Goal: Task Accomplishment & Management: Manage account settings

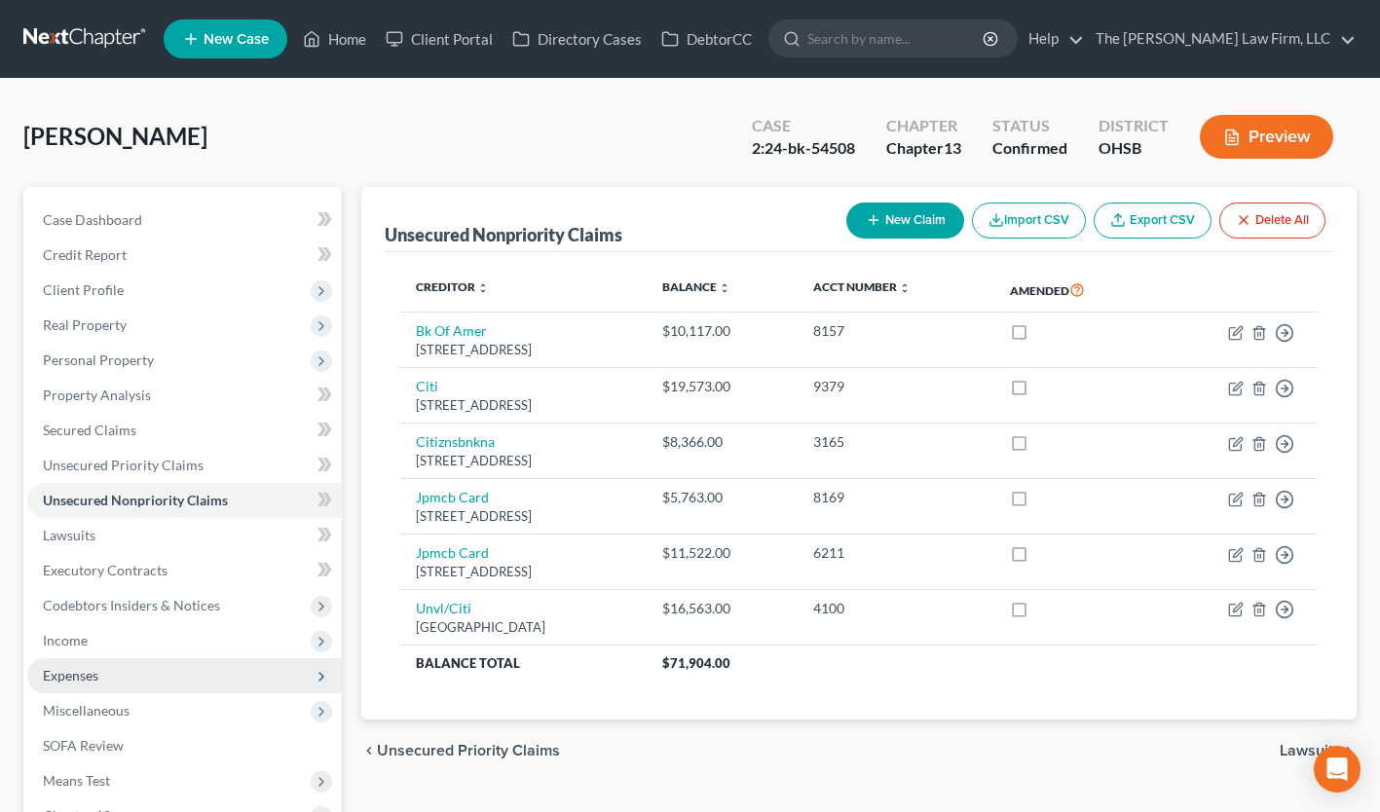
click at [146, 675] on span "Expenses" at bounding box center [184, 675] width 314 height 35
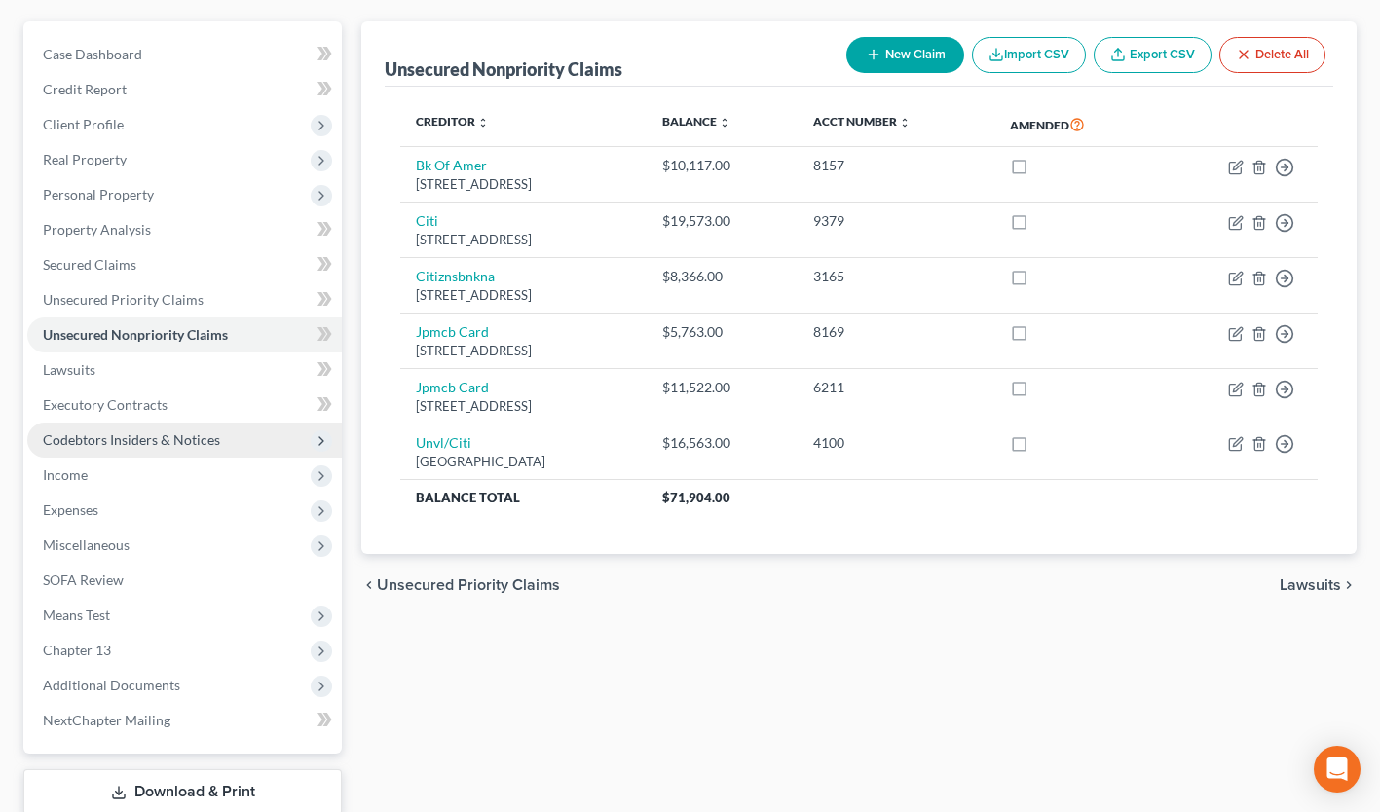
scroll to position [165, 0]
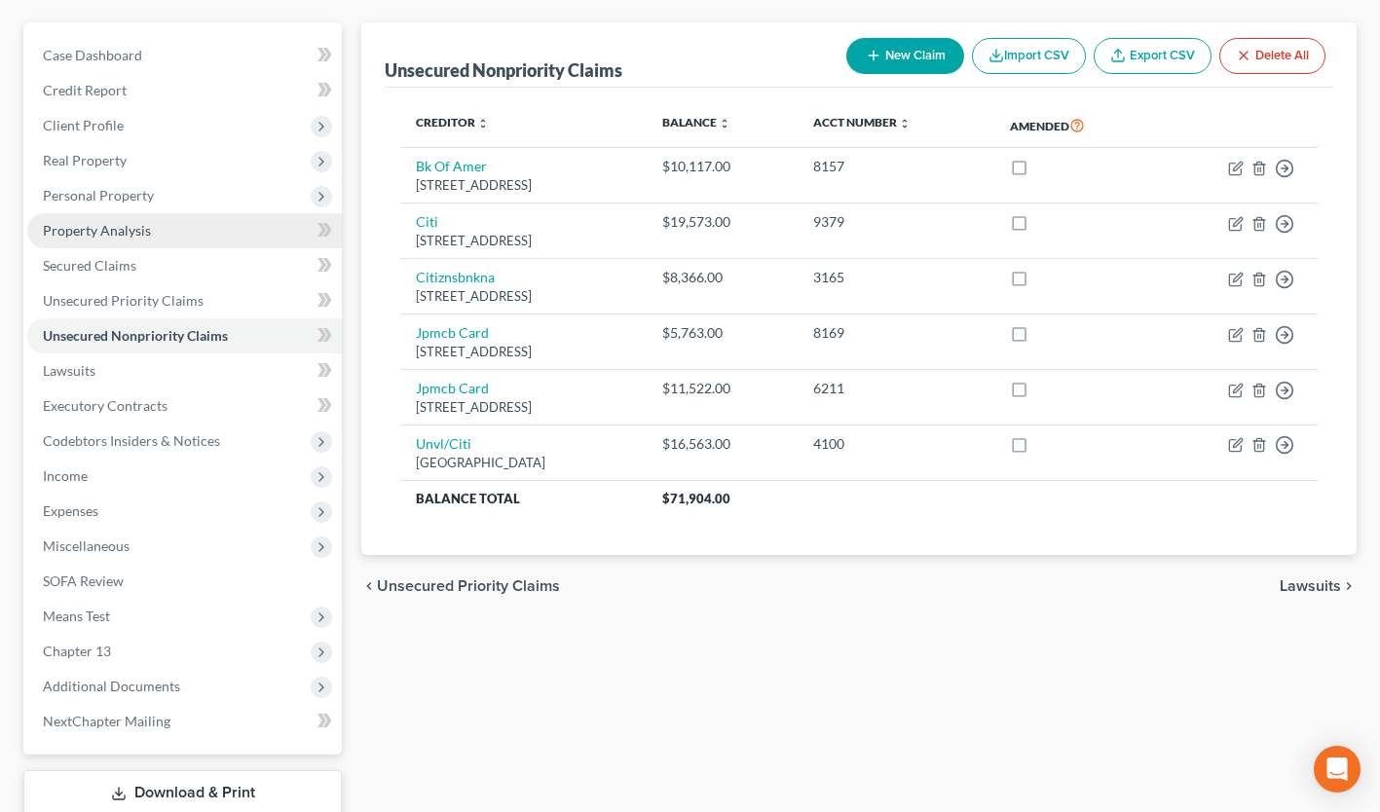
click at [105, 230] on span "Property Analysis" at bounding box center [97, 230] width 108 height 17
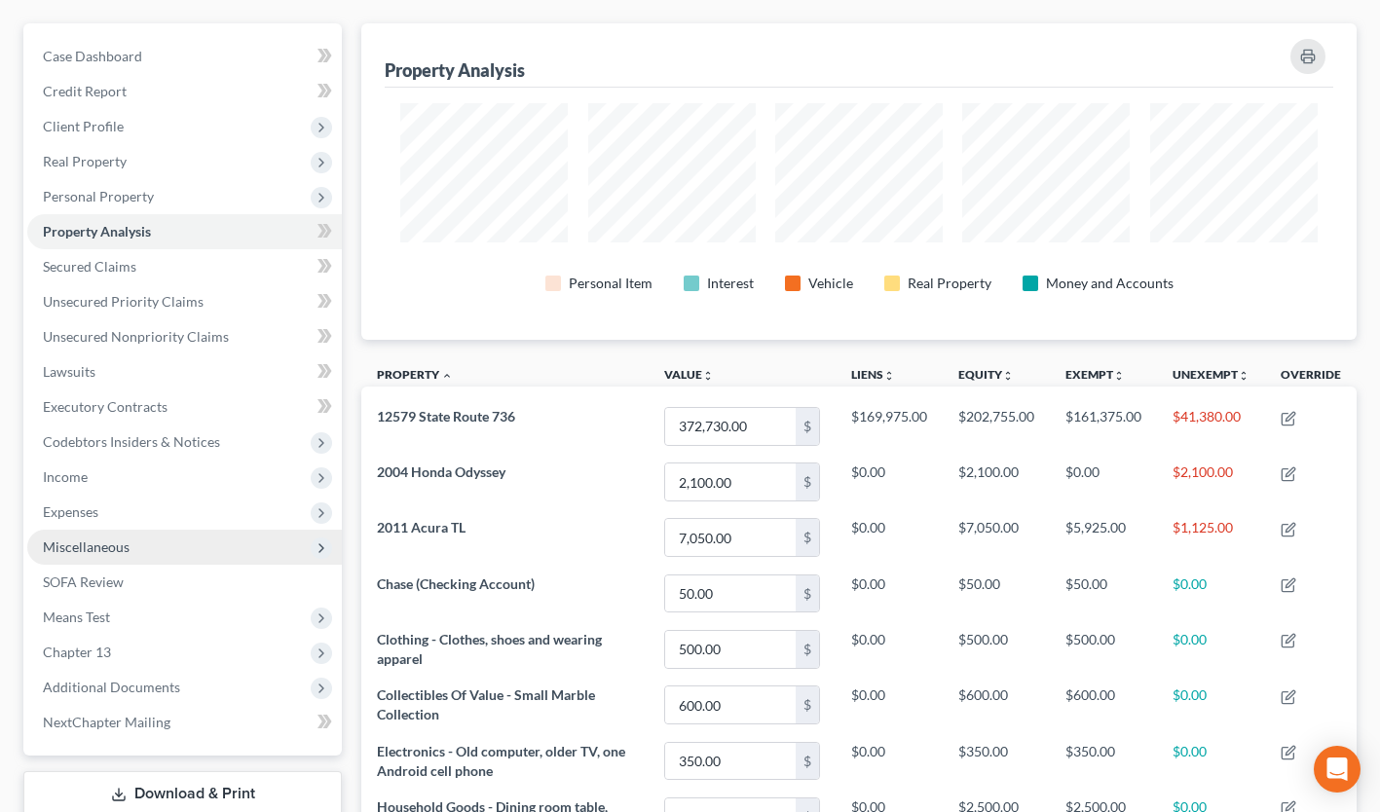
scroll to position [161, 0]
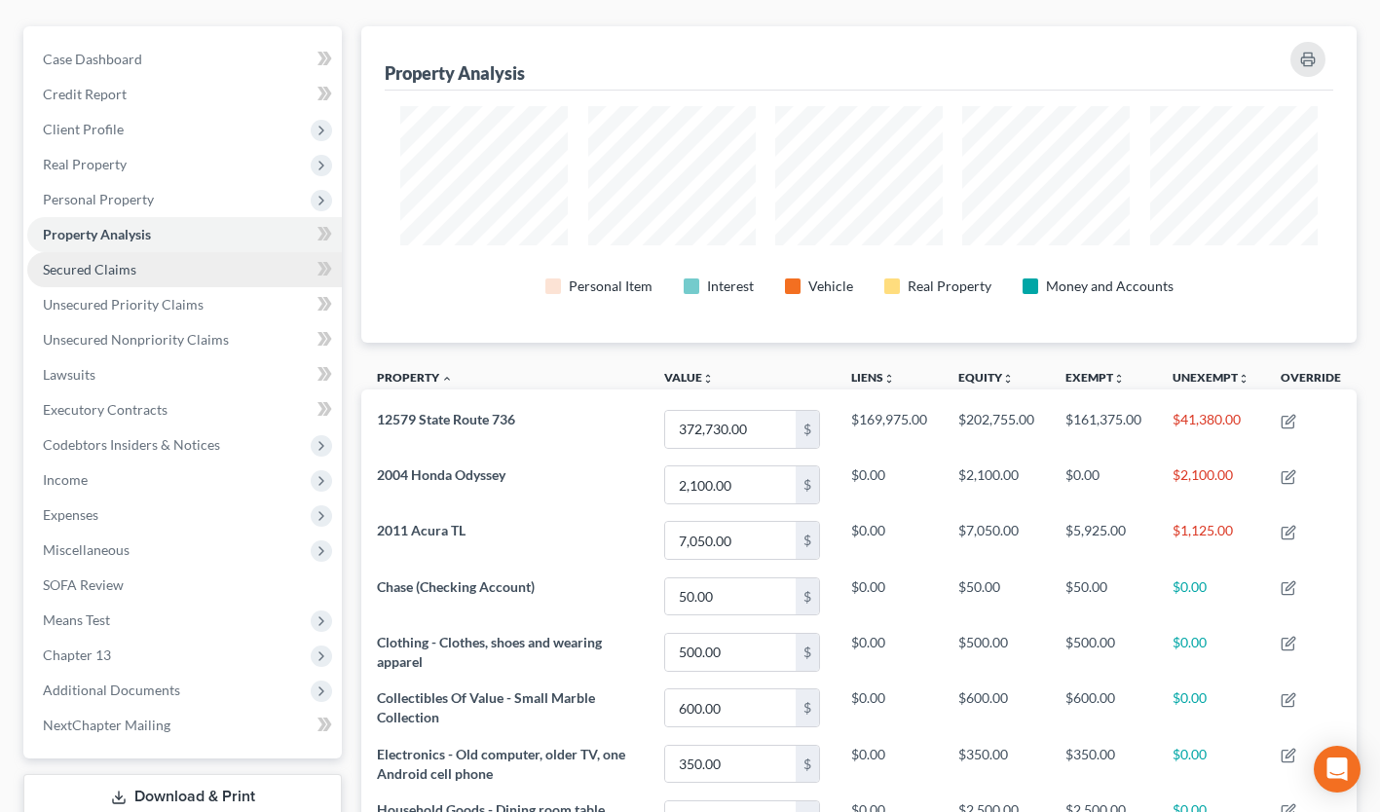
click at [101, 273] on span "Secured Claims" at bounding box center [89, 269] width 93 height 17
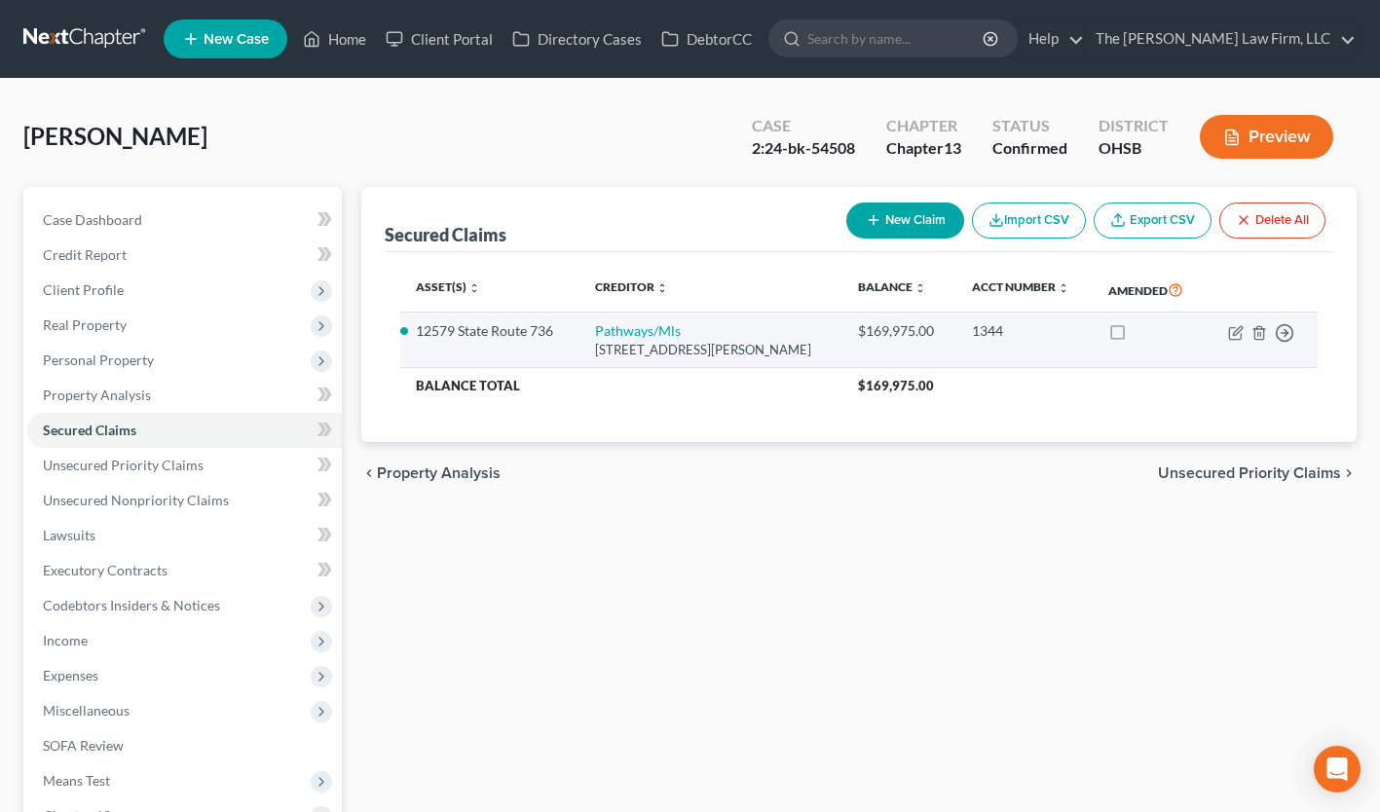
click at [1227, 333] on td "Move to E Move to F Move to G Move to Notice Only" at bounding box center [1261, 340] width 112 height 55
click at [1235, 333] on icon "button" at bounding box center [1236, 333] width 16 height 16
select select "23"
select select "3"
select select "10"
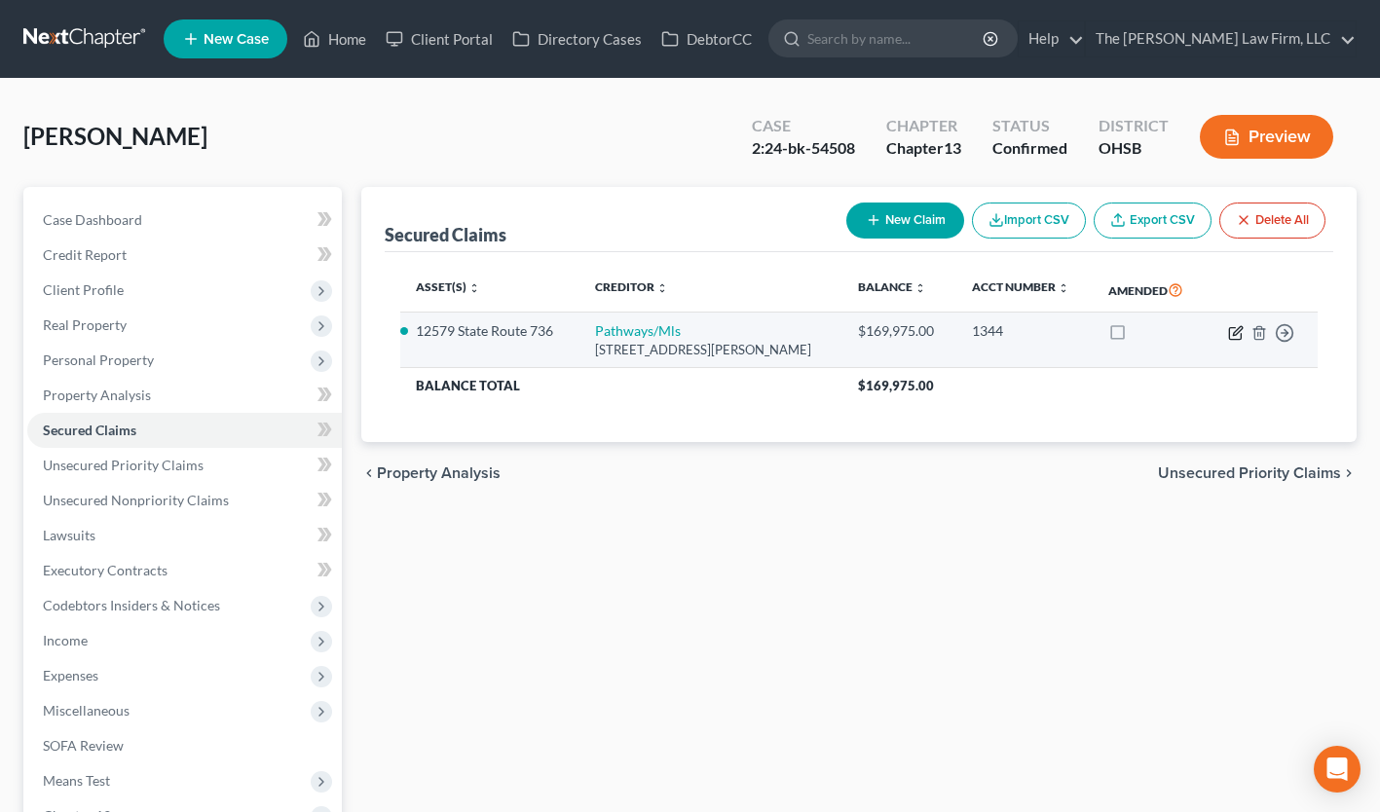
select select "2"
select select "0"
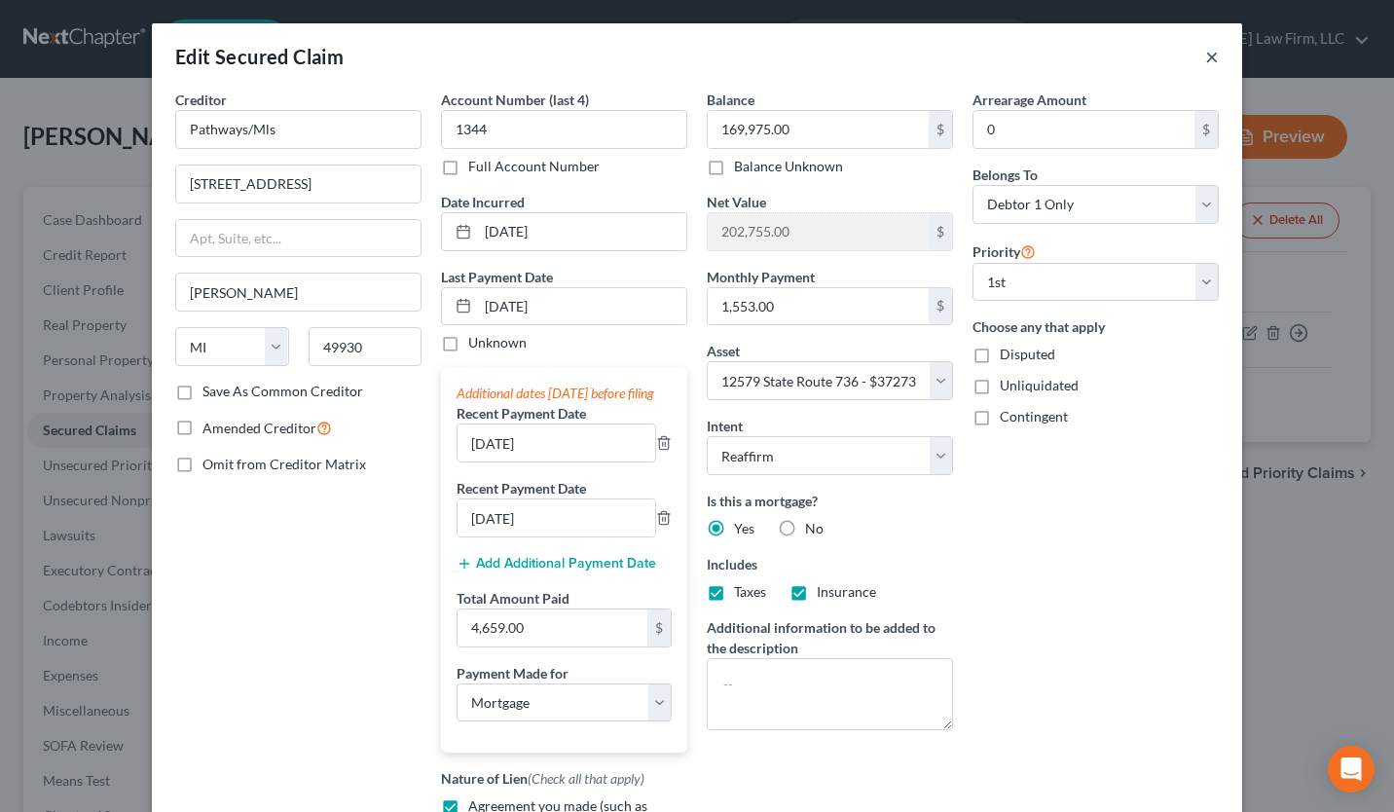
click at [1205, 58] on button "×" at bounding box center [1212, 56] width 14 height 23
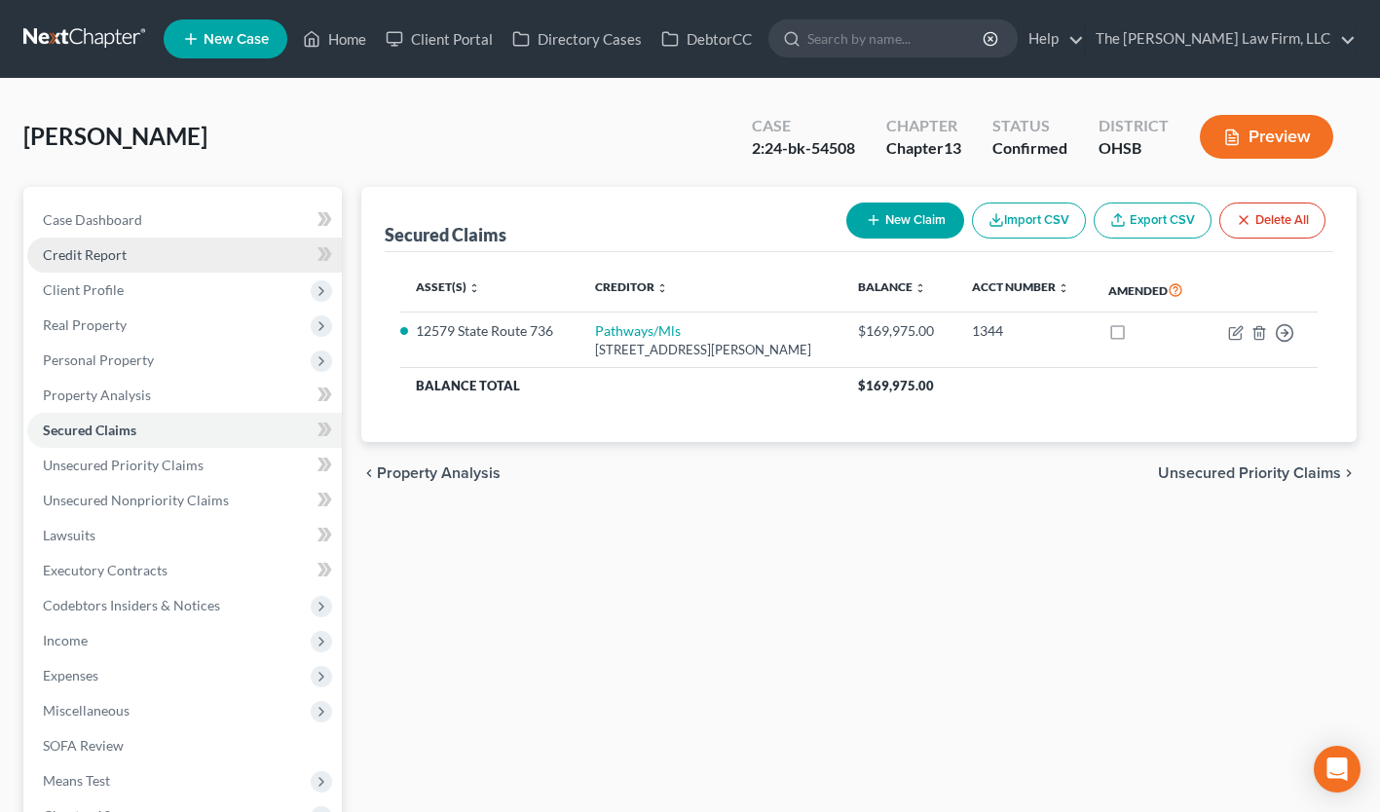
click at [212, 252] on link "Credit Report" at bounding box center [184, 255] width 314 height 35
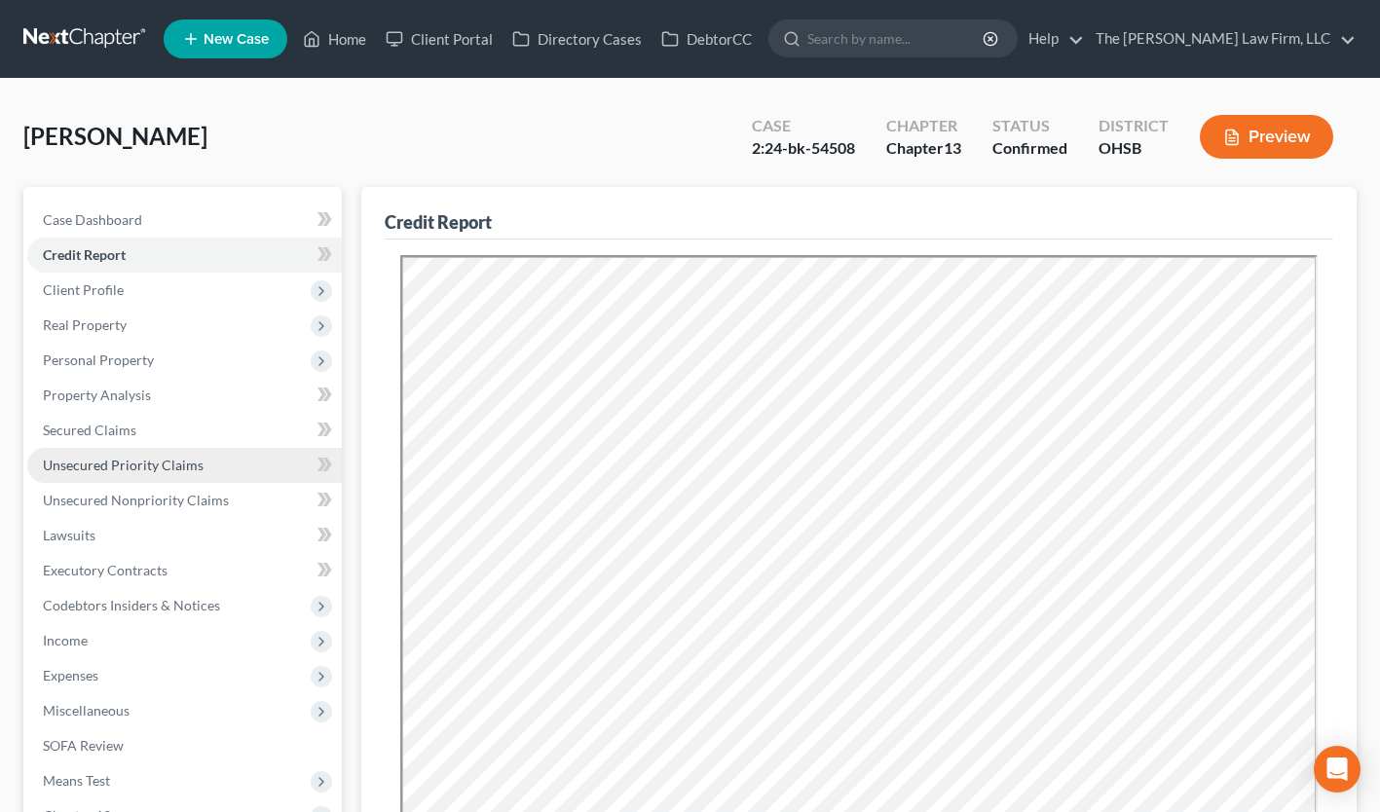
click at [141, 461] on span "Unsecured Priority Claims" at bounding box center [123, 465] width 161 height 17
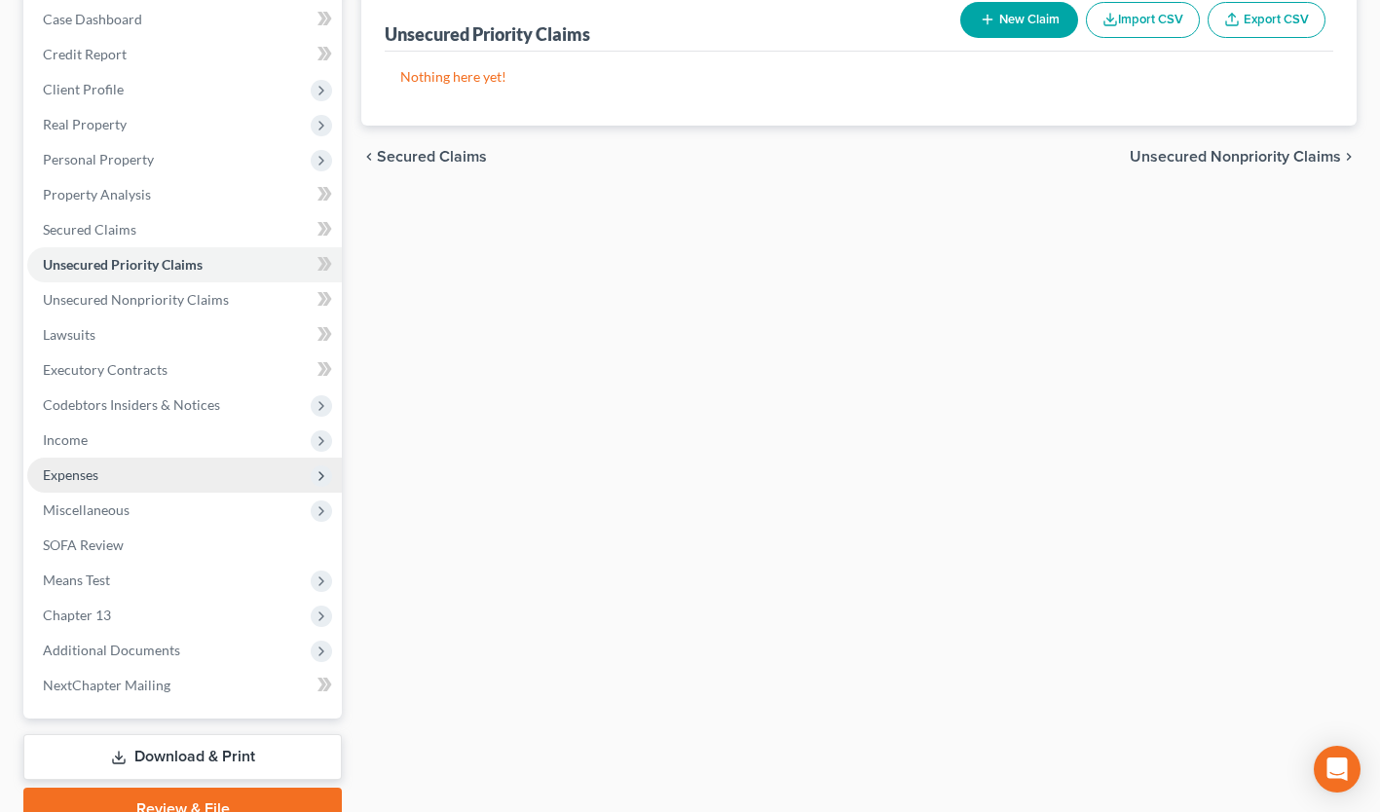
scroll to position [215, 0]
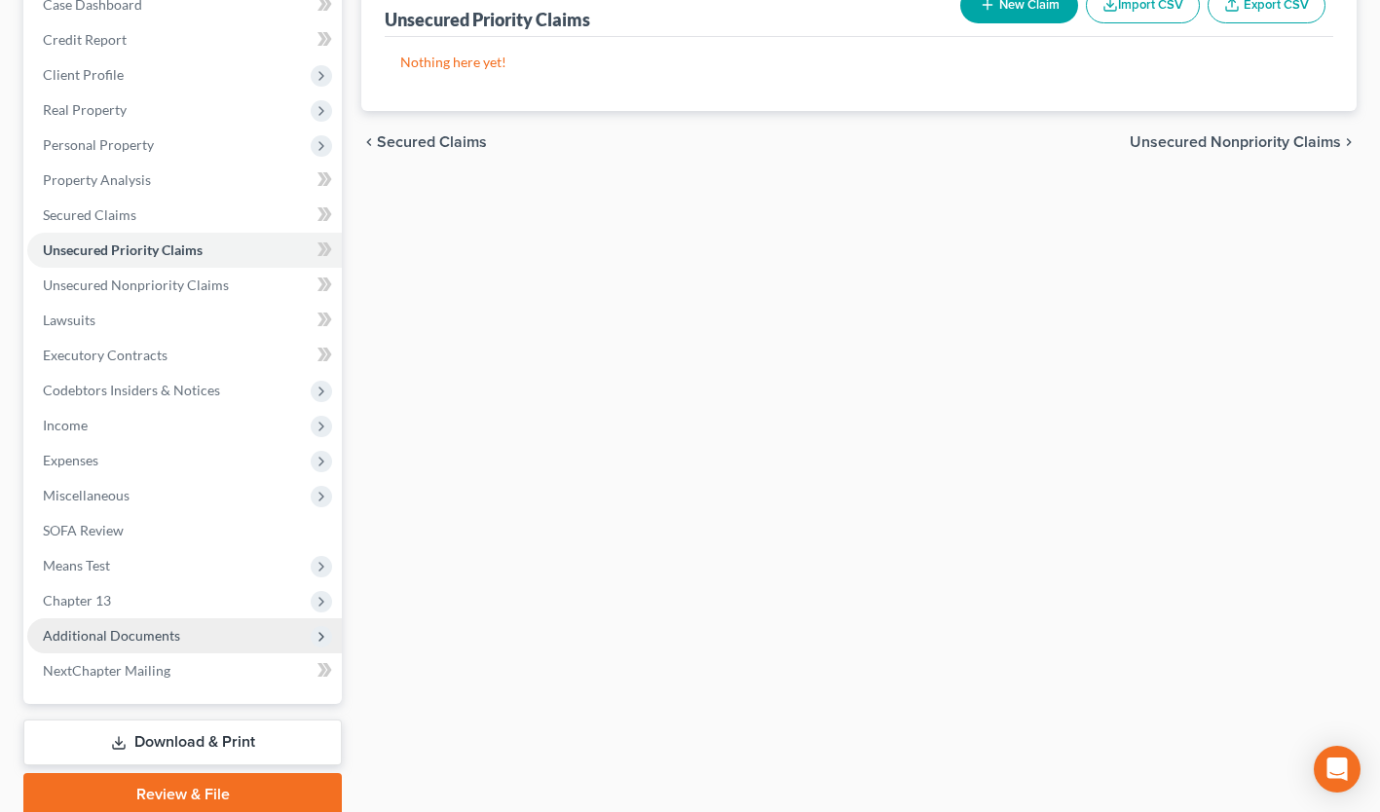
click at [136, 639] on span "Additional Documents" at bounding box center [111, 635] width 137 height 17
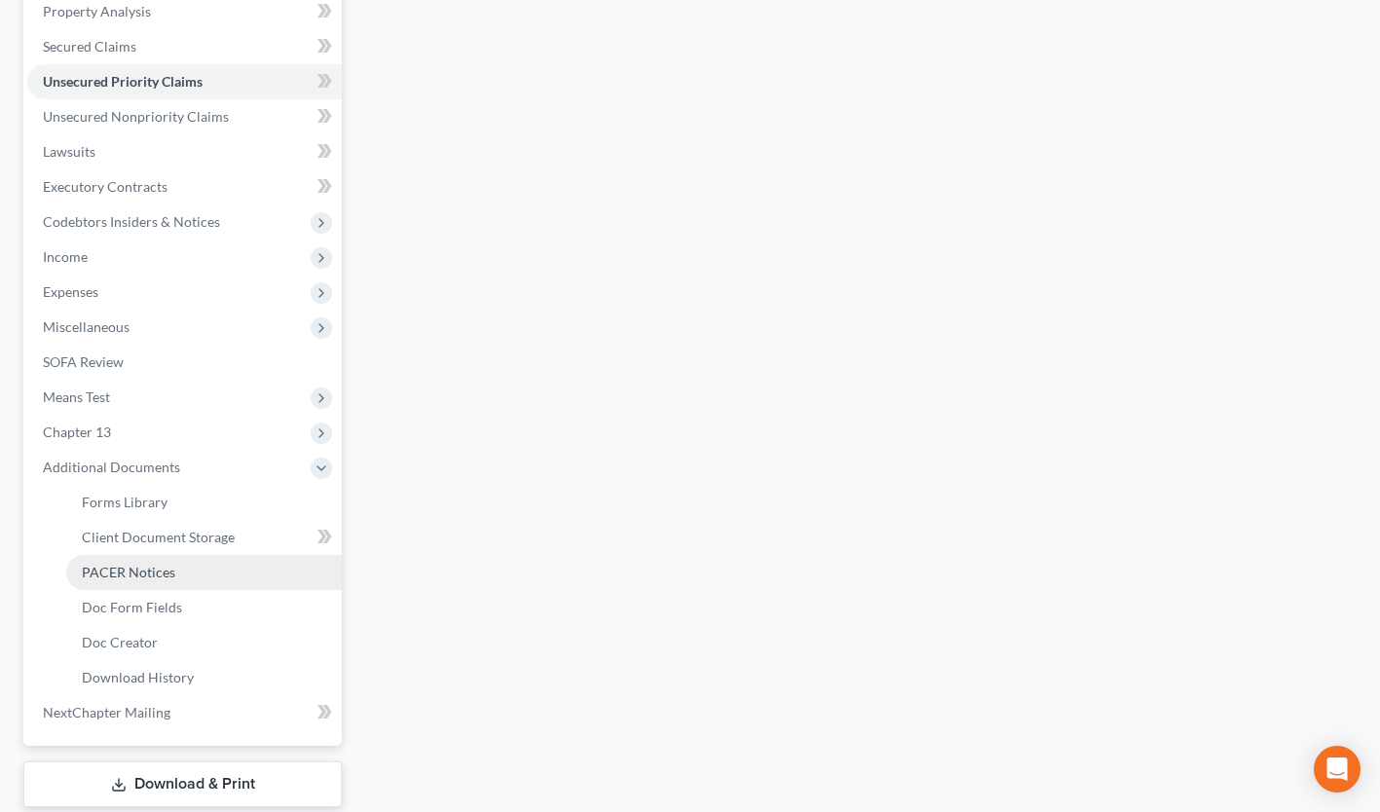
scroll to position [385, 0]
click at [161, 565] on span "PACER Notices" at bounding box center [128, 571] width 93 height 17
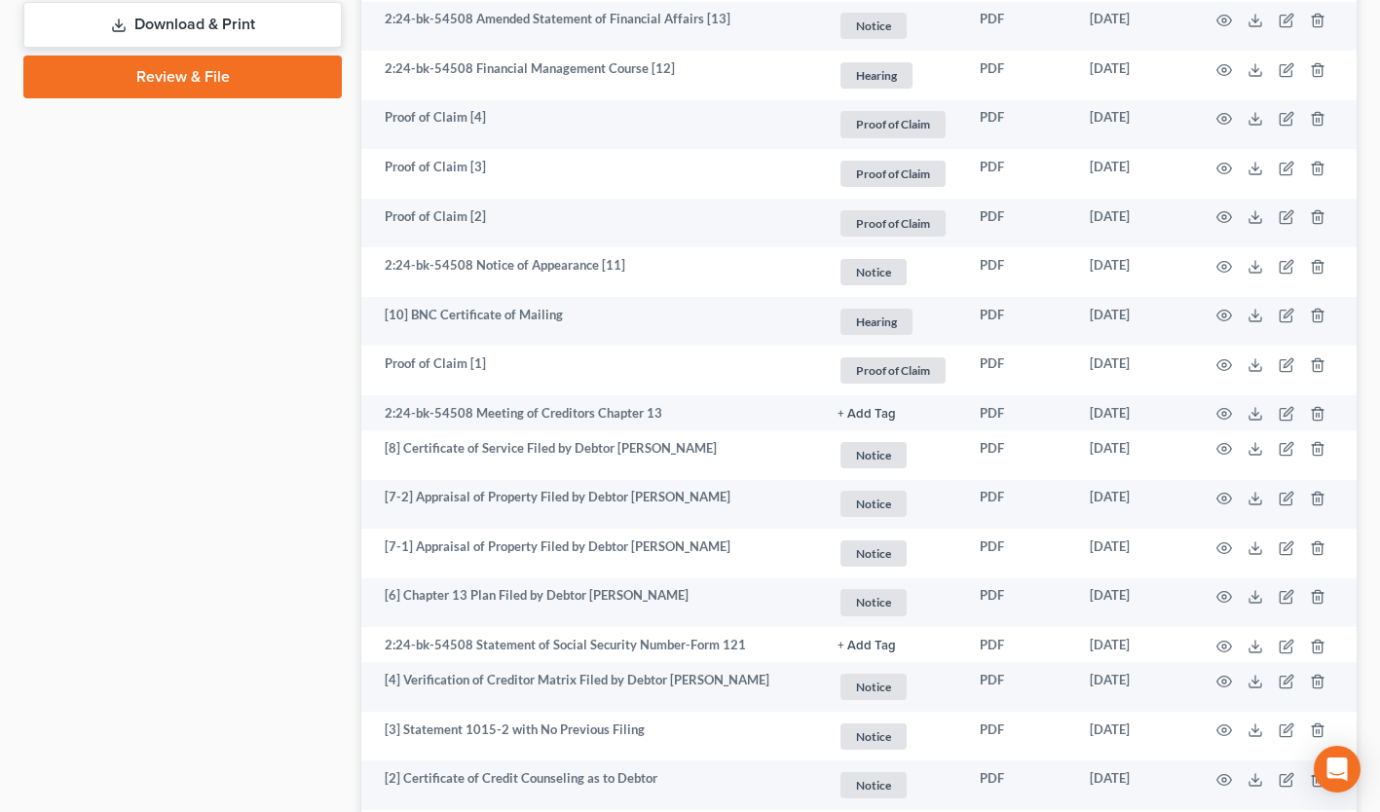
scroll to position [1144, 0]
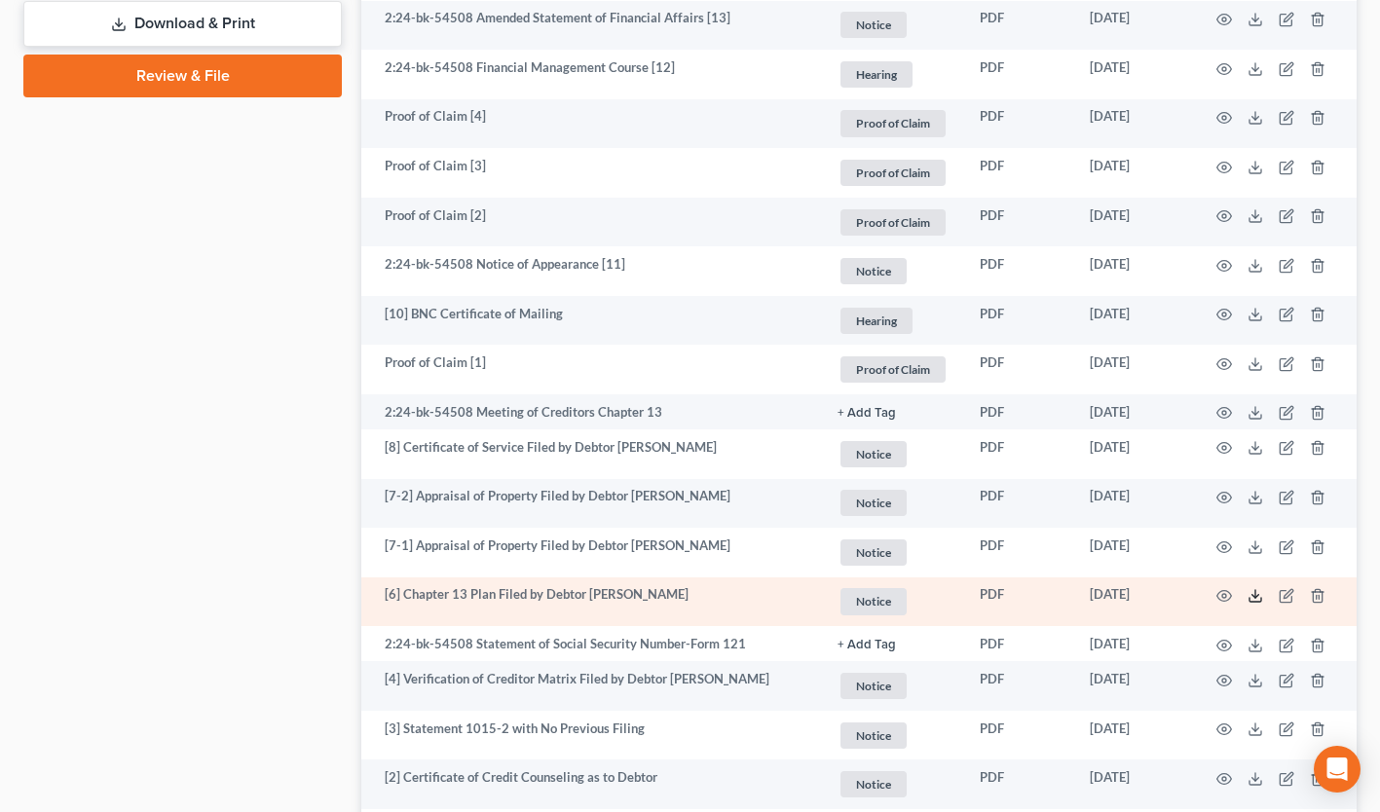
click at [1257, 592] on icon at bounding box center [1255, 596] width 16 height 16
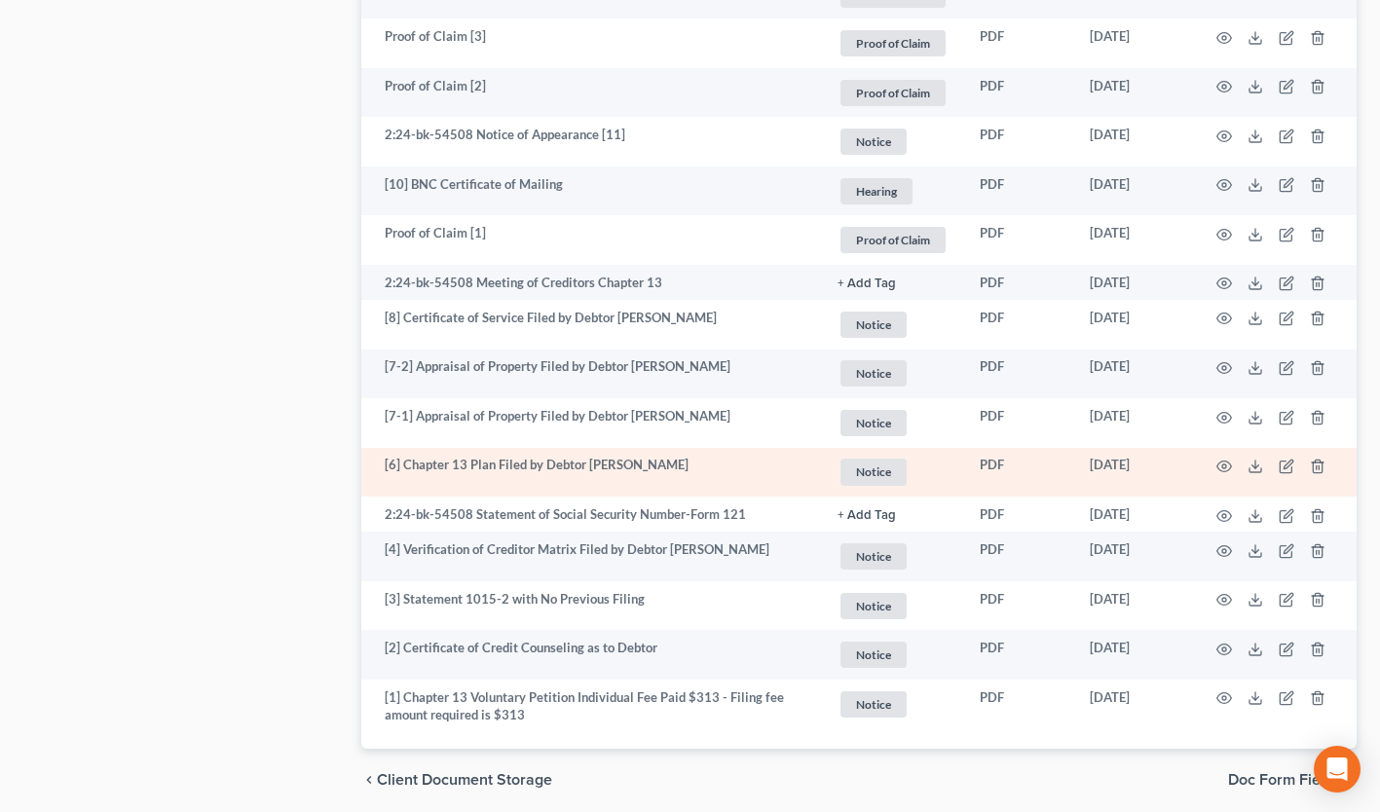
scroll to position [426, 0]
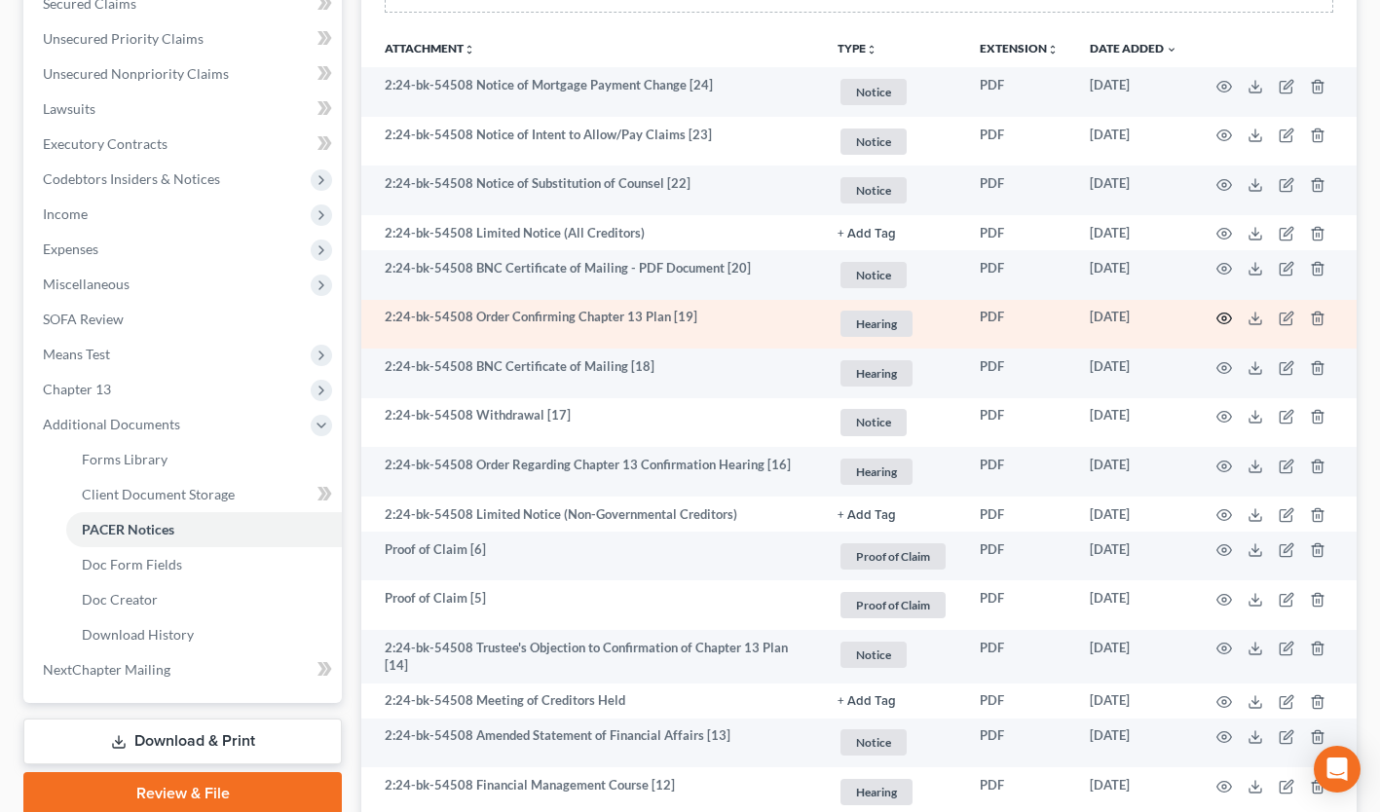
click at [1225, 318] on circle "button" at bounding box center [1224, 318] width 4 height 4
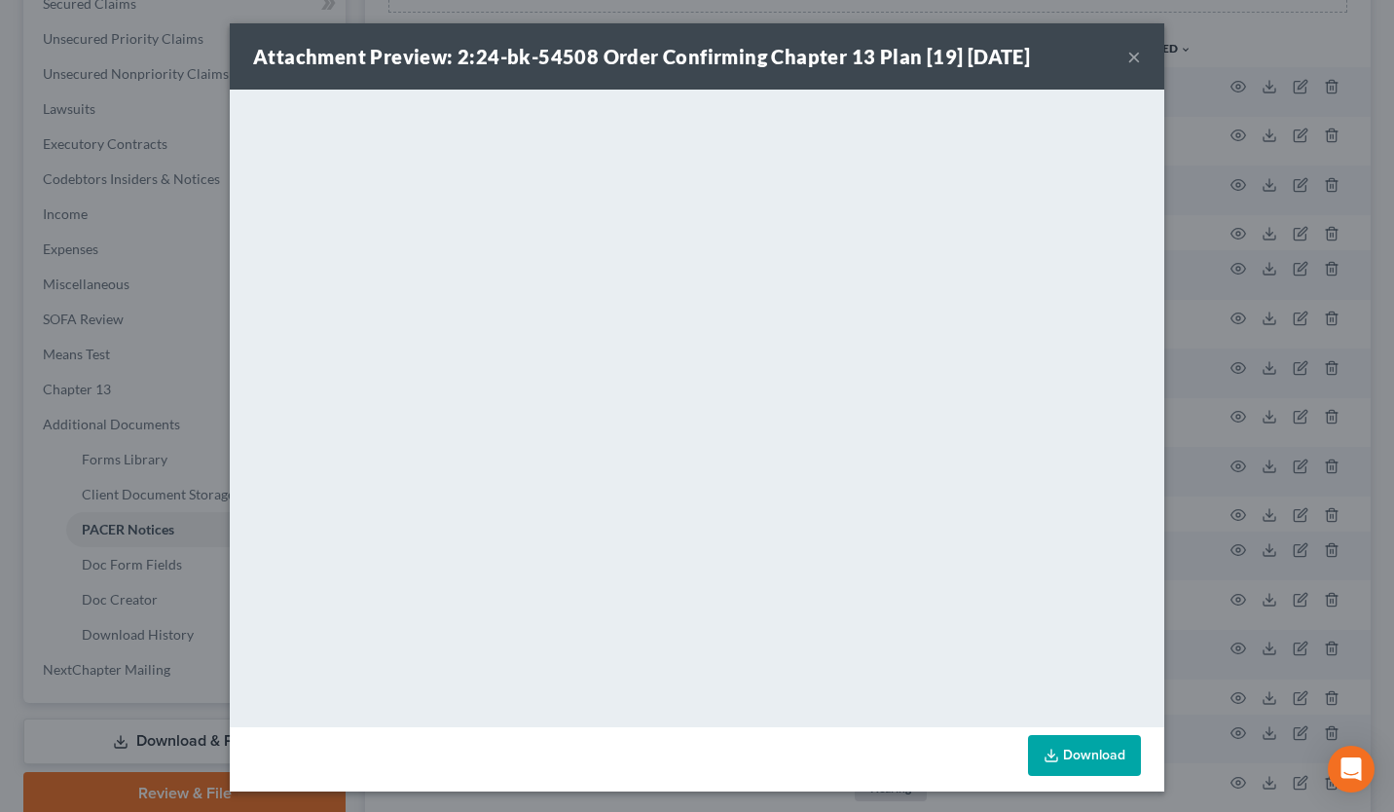
click at [1127, 58] on button "×" at bounding box center [1134, 56] width 14 height 23
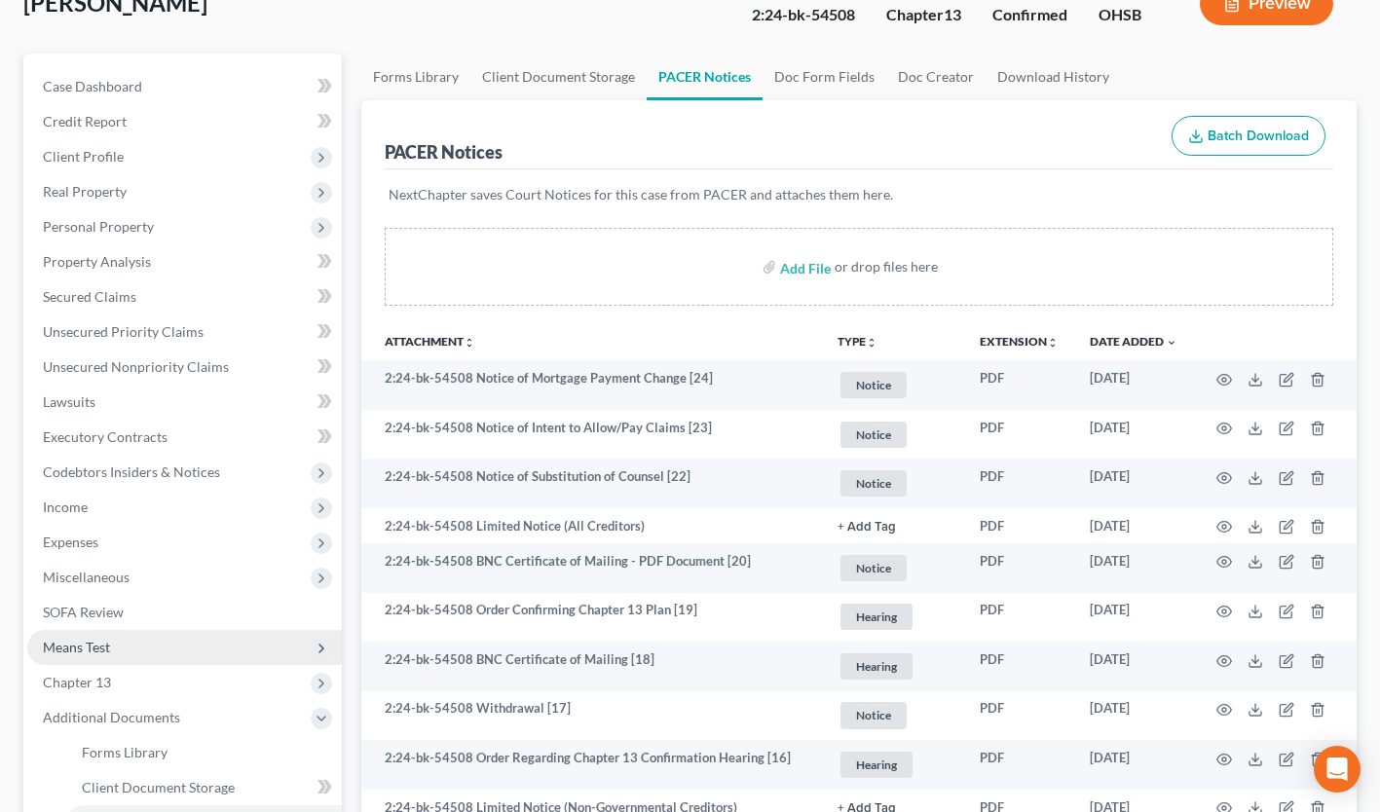
scroll to position [125, 0]
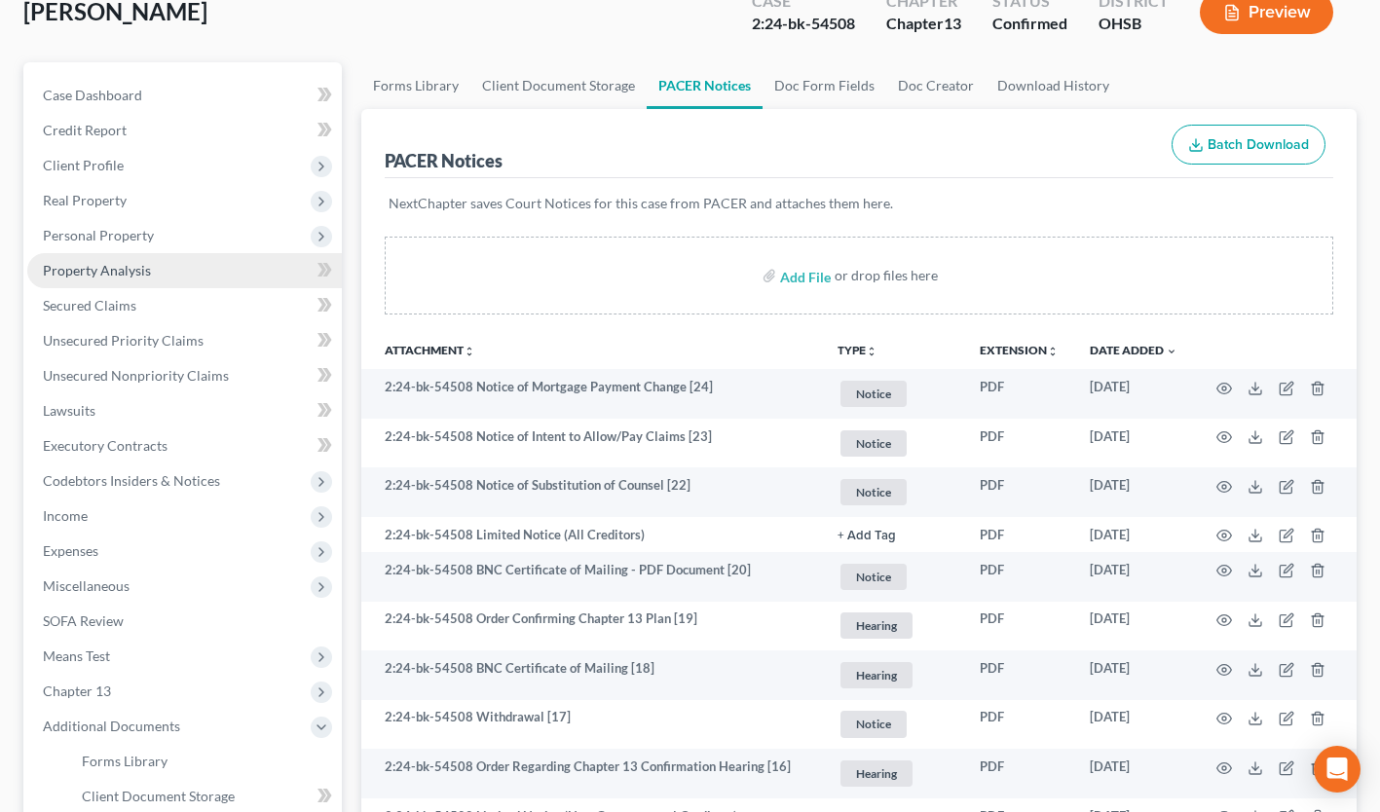
click at [178, 283] on link "Property Analysis" at bounding box center [184, 270] width 314 height 35
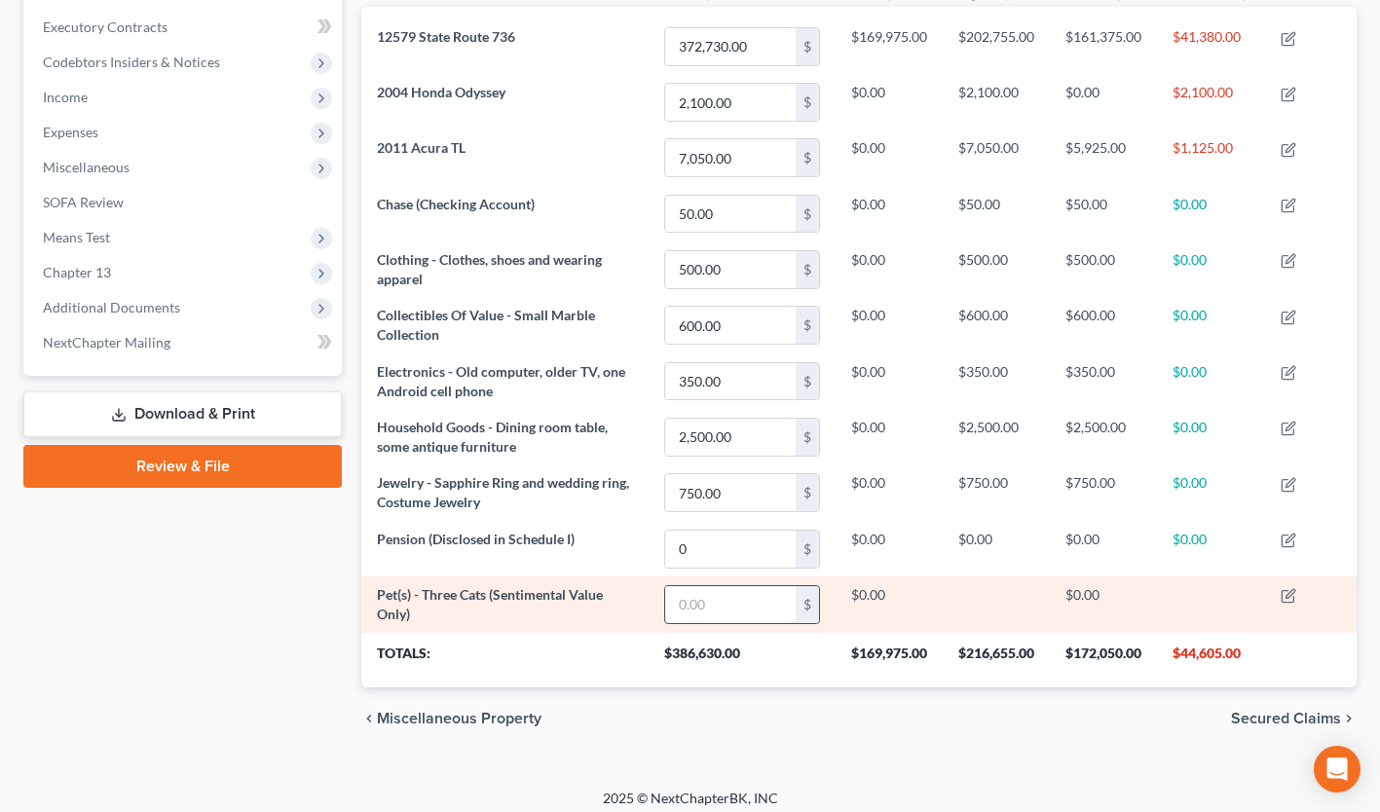
scroll to position [554, 0]
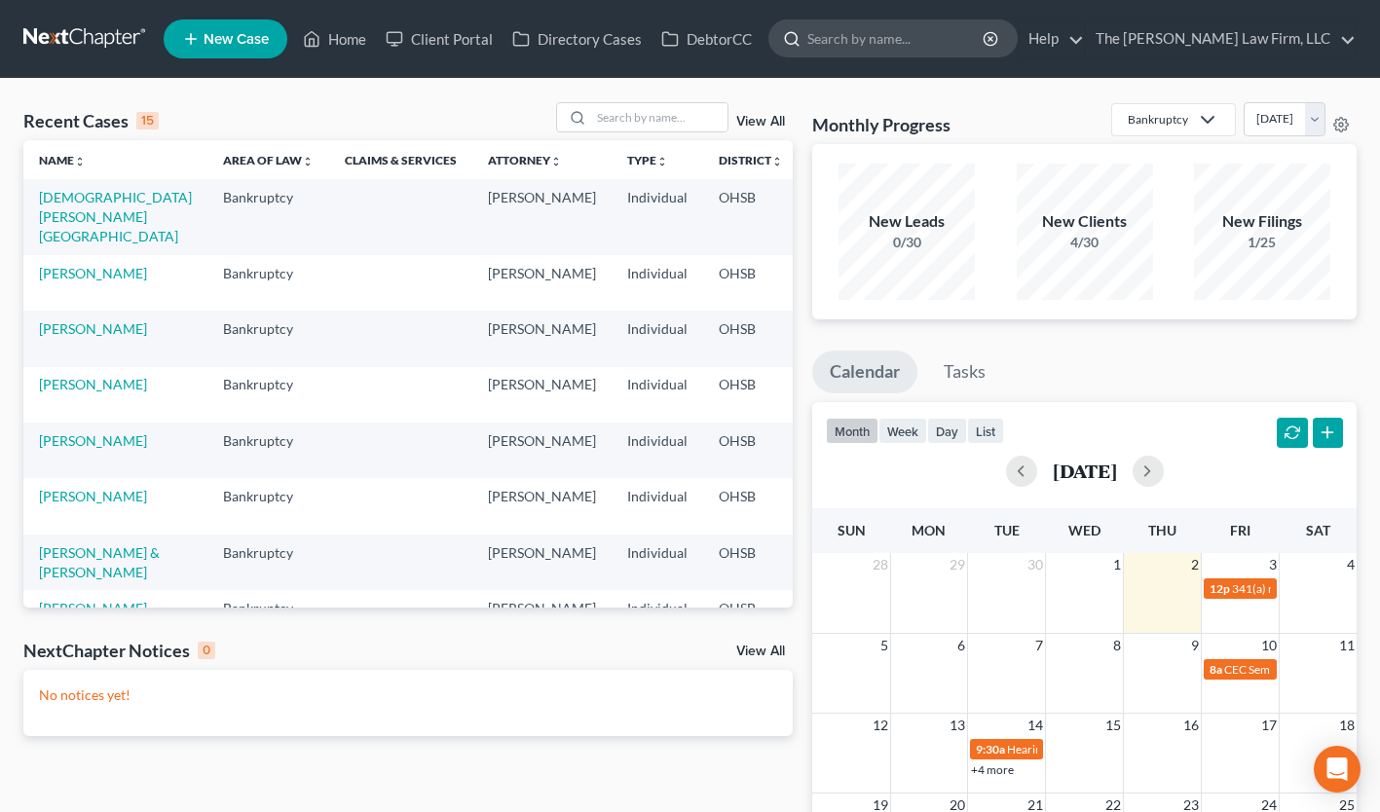
click at [943, 36] on input "search" at bounding box center [896, 38] width 178 height 36
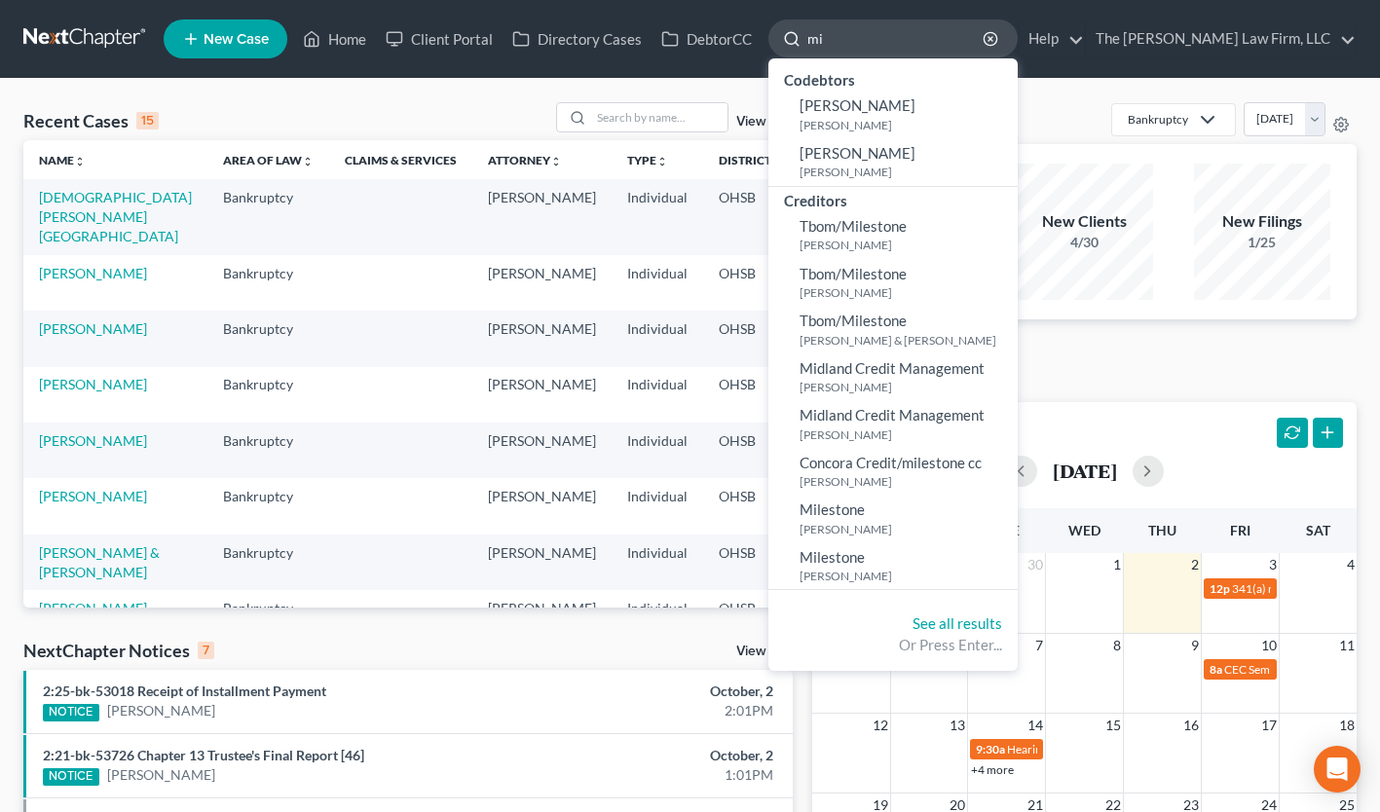
type input "m"
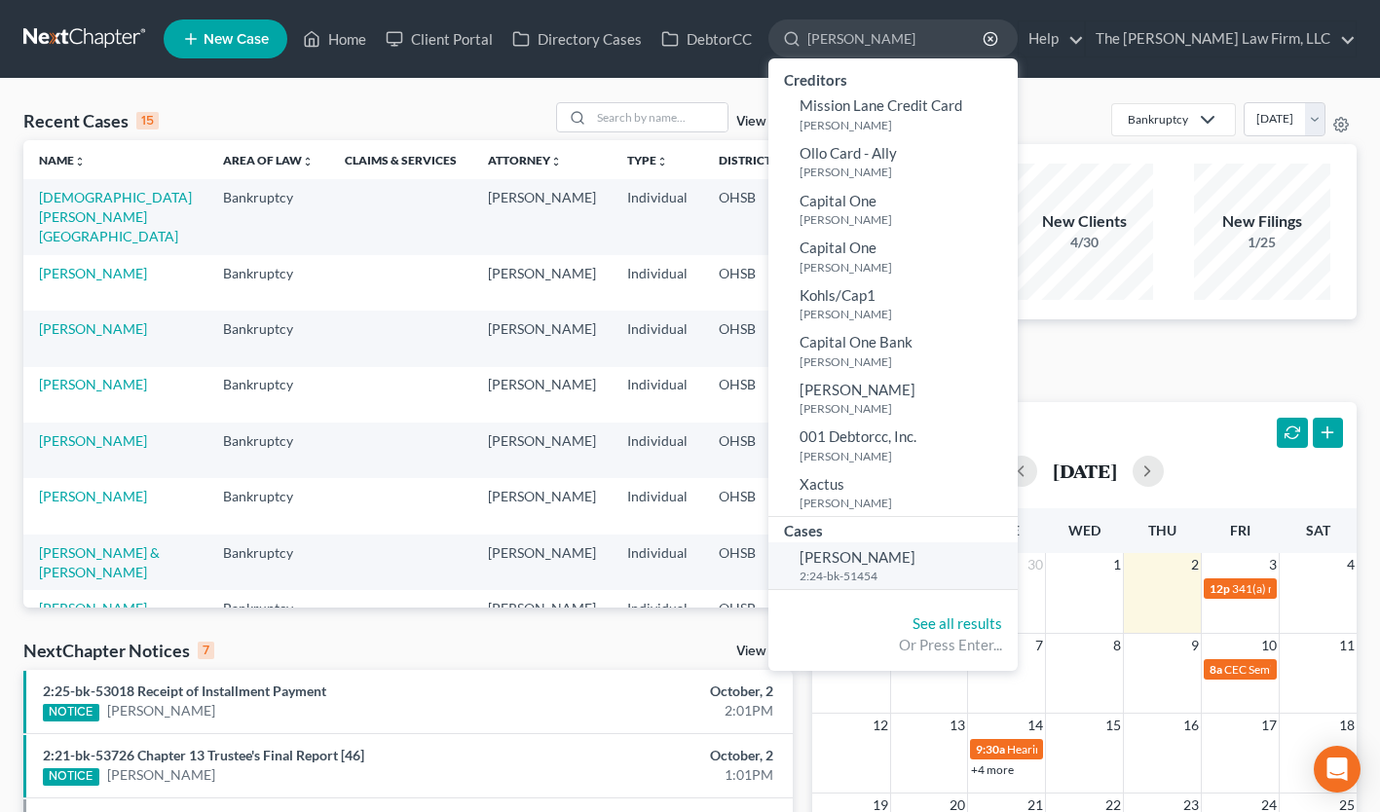
type input "[PERSON_NAME]"
click at [915, 557] on span "[PERSON_NAME]" at bounding box center [857, 557] width 116 height 18
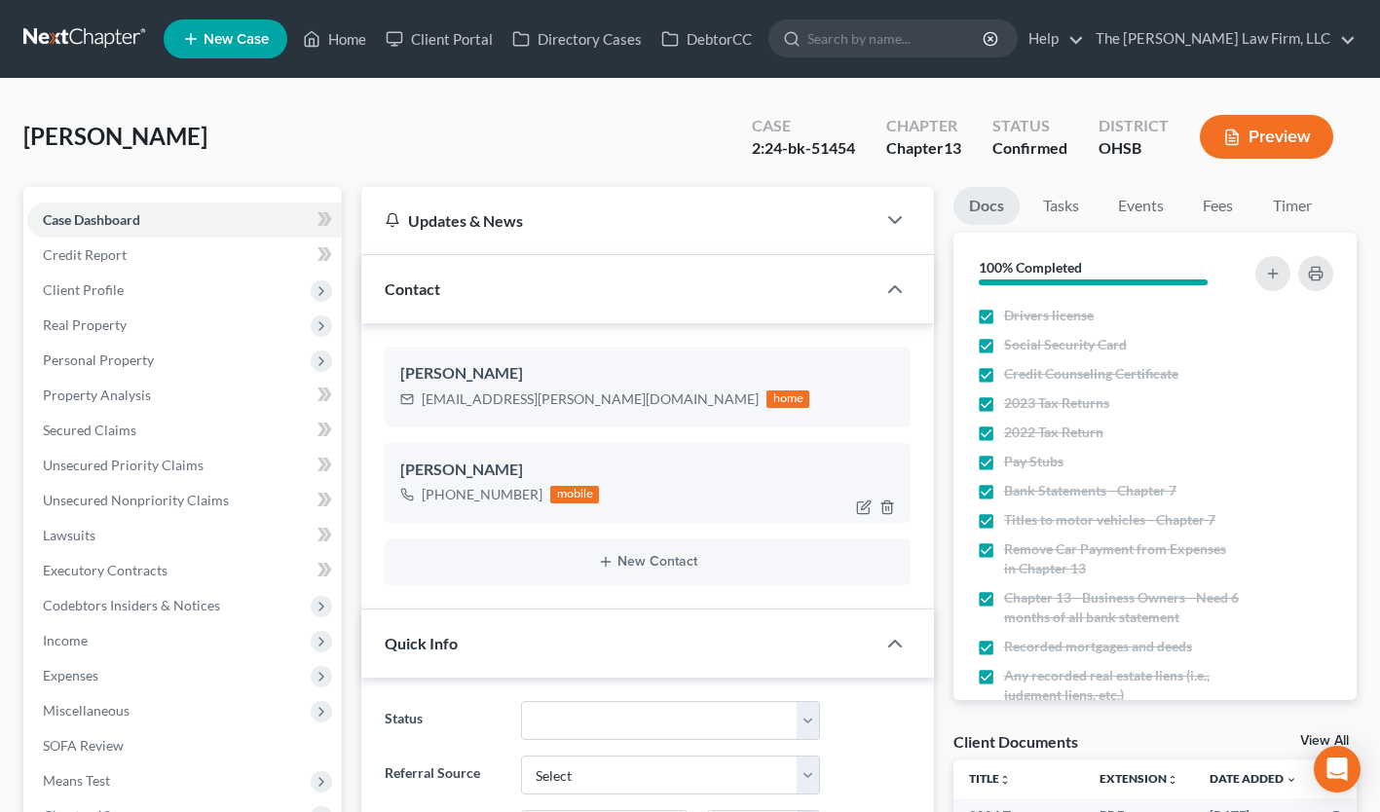
scroll to position [170, 0]
click at [202, 406] on link "Property Analysis" at bounding box center [184, 395] width 314 height 35
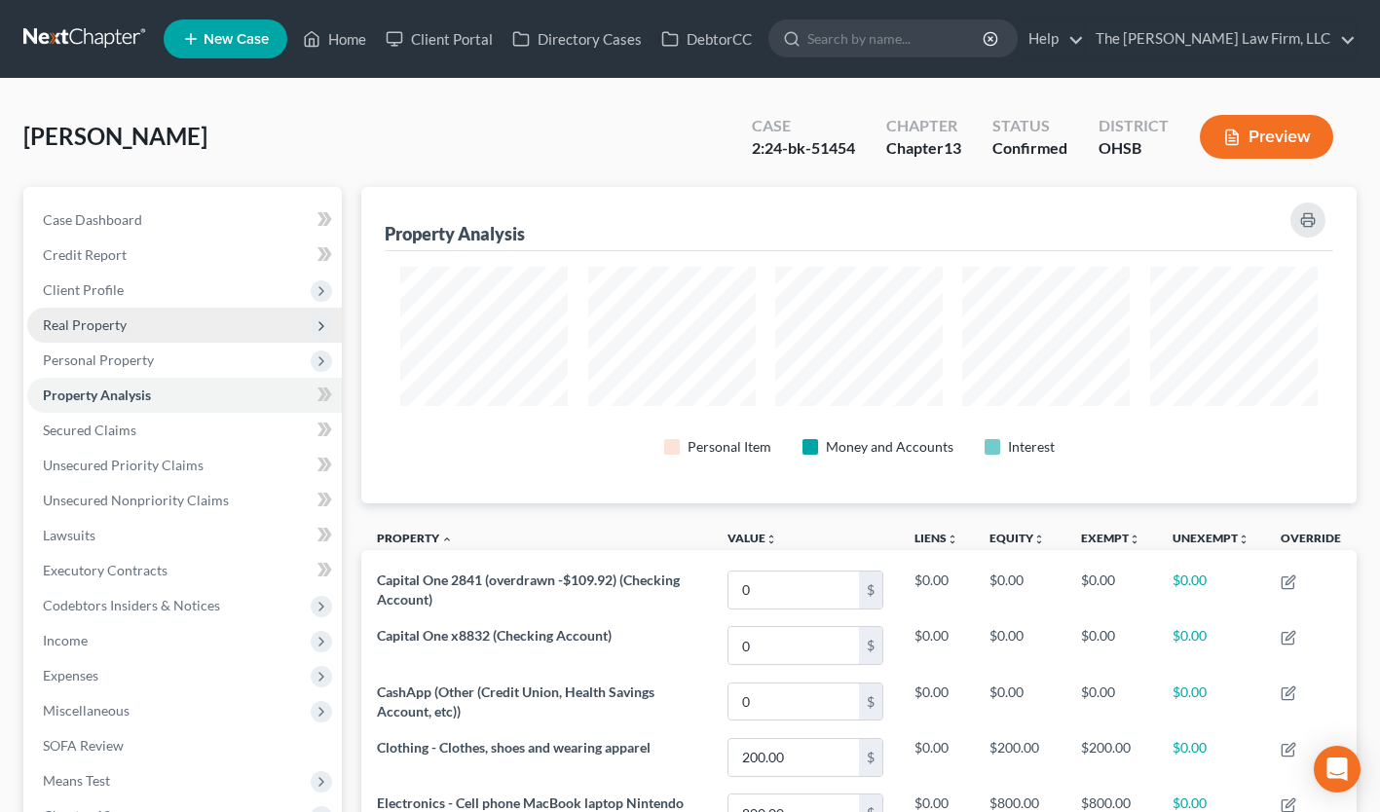
click at [159, 338] on span "Real Property" at bounding box center [184, 325] width 314 height 35
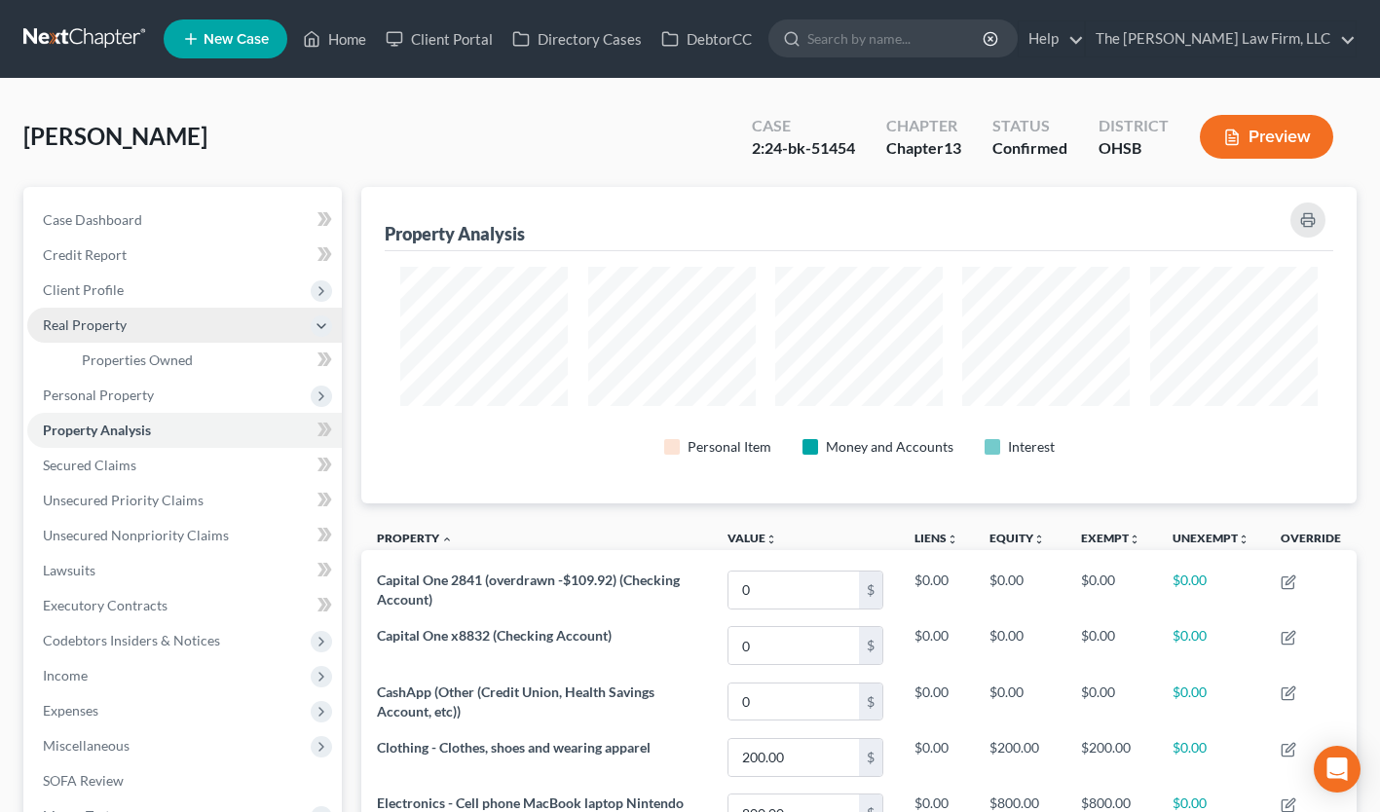
click at [110, 320] on span "Real Property" at bounding box center [85, 324] width 84 height 17
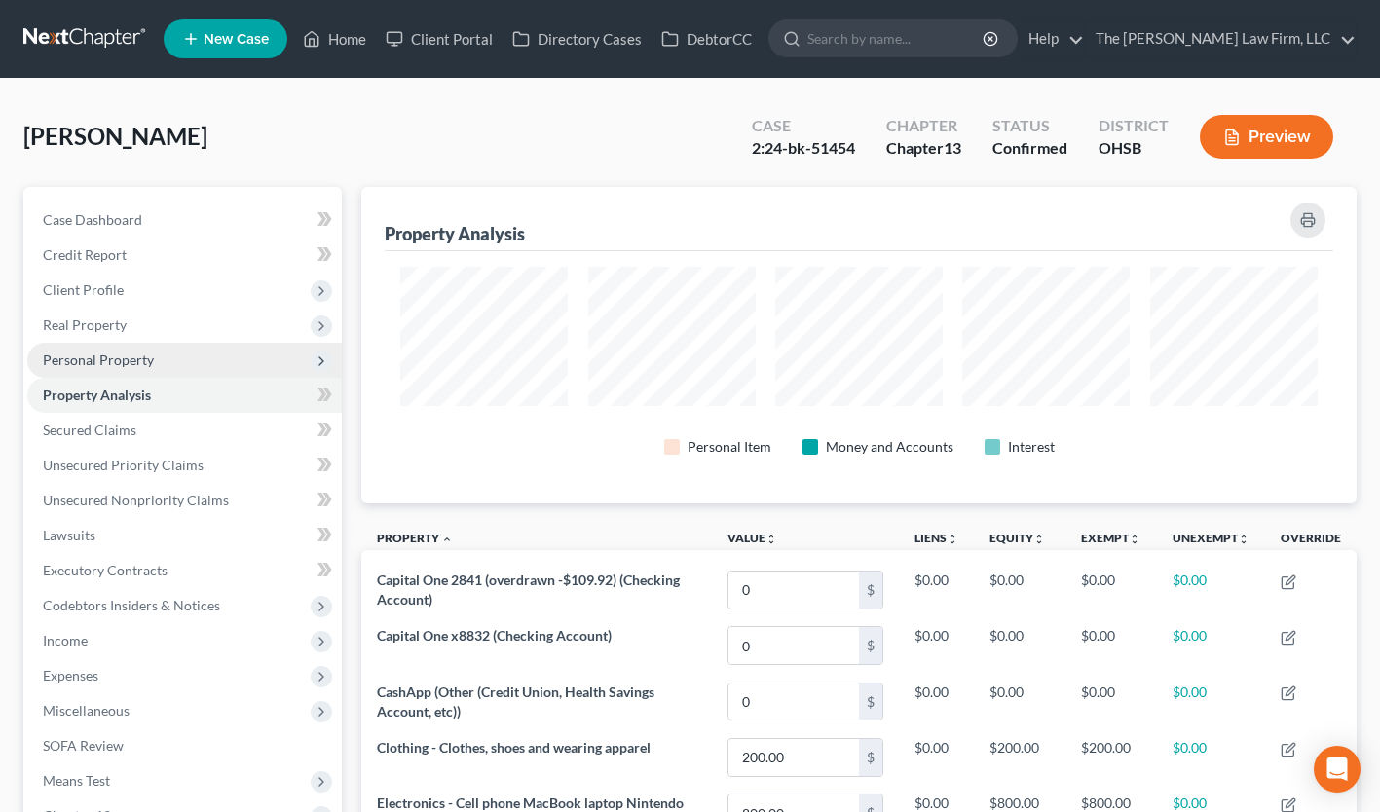
click at [157, 356] on span "Personal Property" at bounding box center [184, 360] width 314 height 35
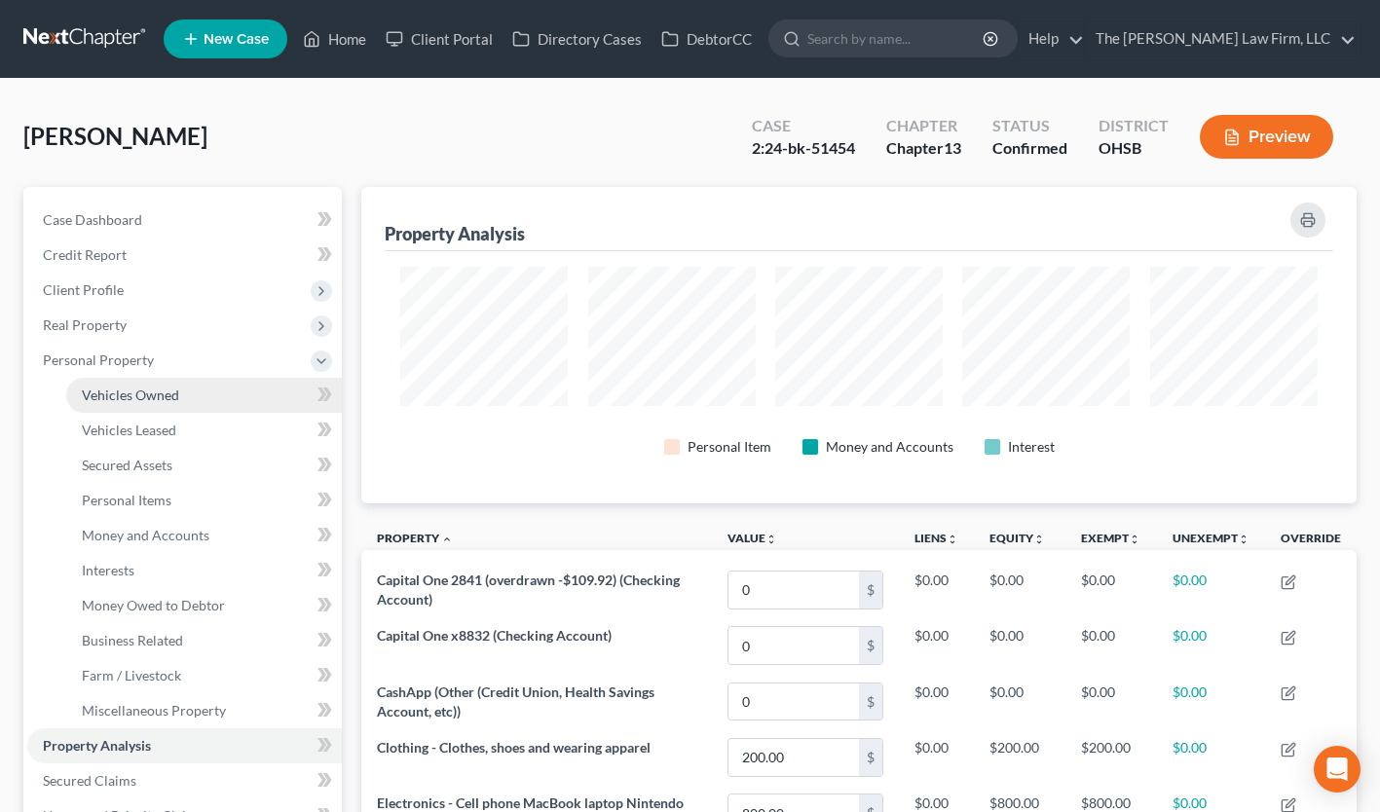
click at [189, 395] on link "Vehicles Owned" at bounding box center [204, 395] width 276 height 35
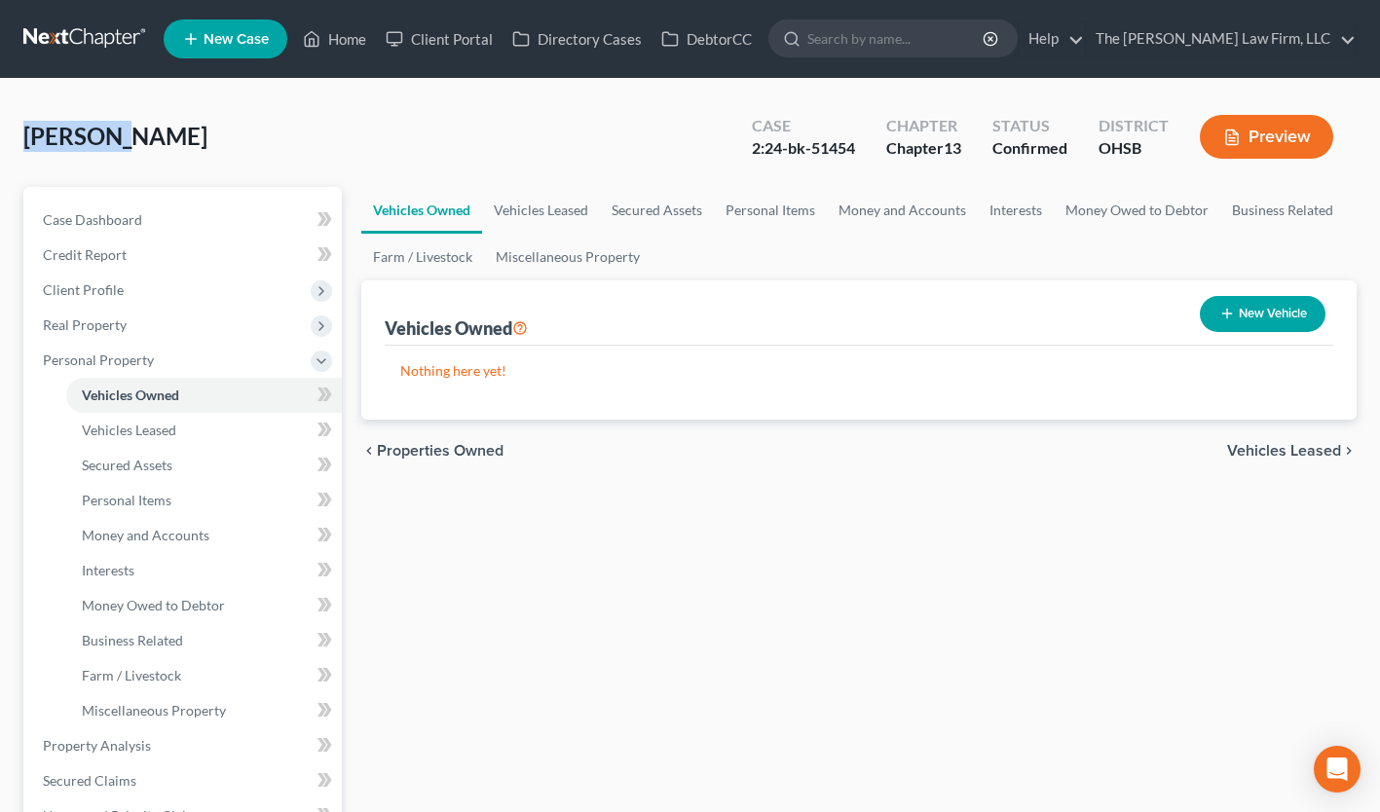
drag, startPoint x: 102, startPoint y: 136, endPoint x: 0, endPoint y: 156, distance: 104.1
click at [0, 156] on html "Home New Case Client Portal Directory Cases DebtorCC The Jones Law Firm, LLC mz…" at bounding box center [690, 728] width 1380 height 1456
copy span "Carrillo"
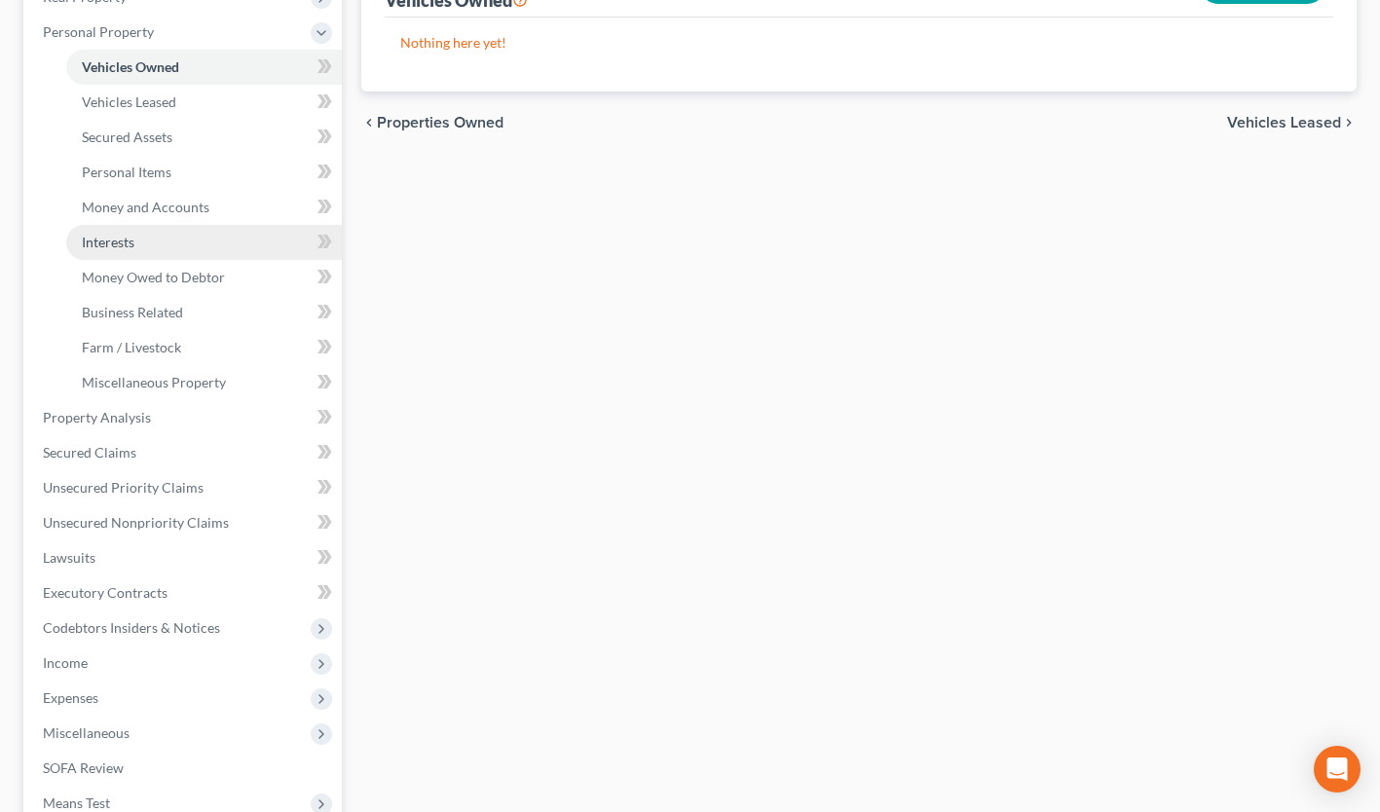
scroll to position [347, 0]
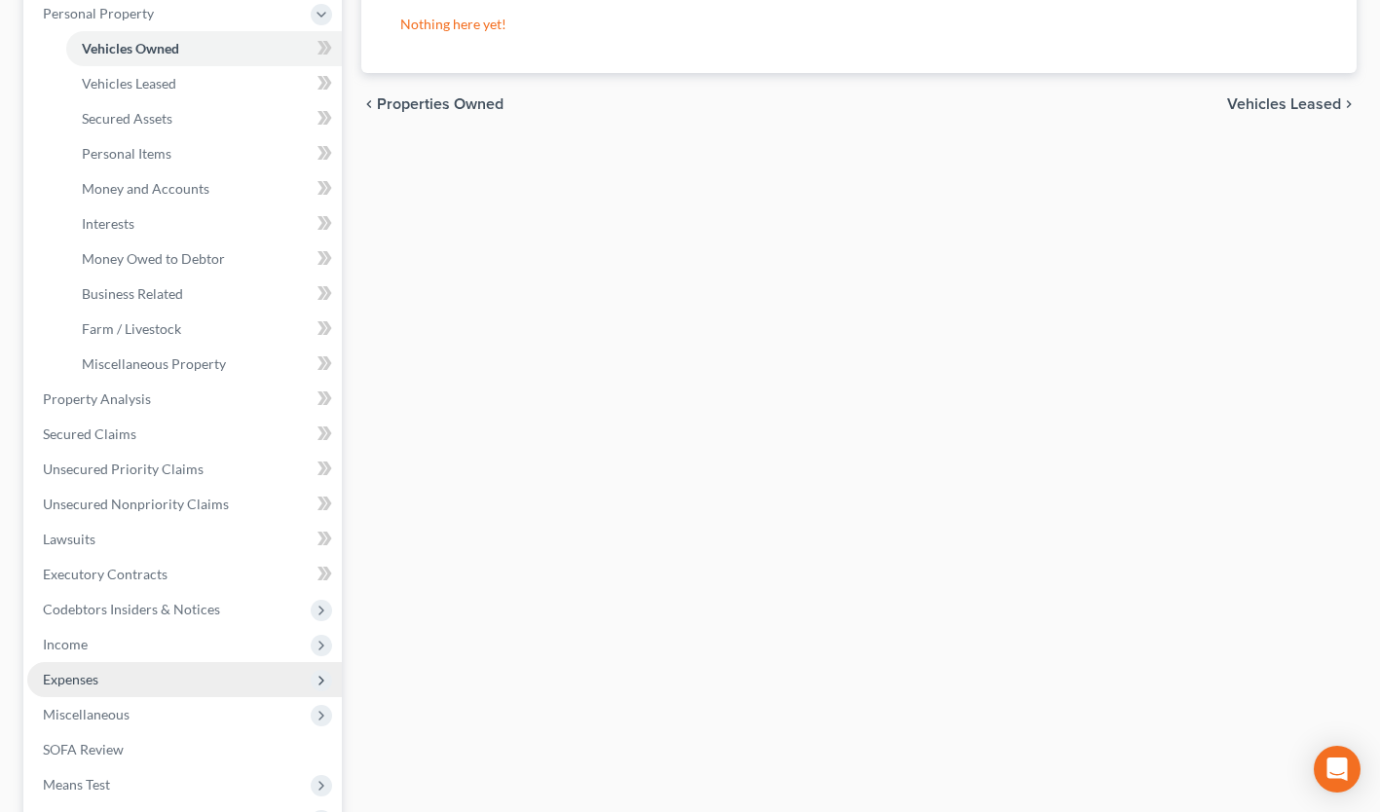
click at [101, 676] on span "Expenses" at bounding box center [184, 679] width 314 height 35
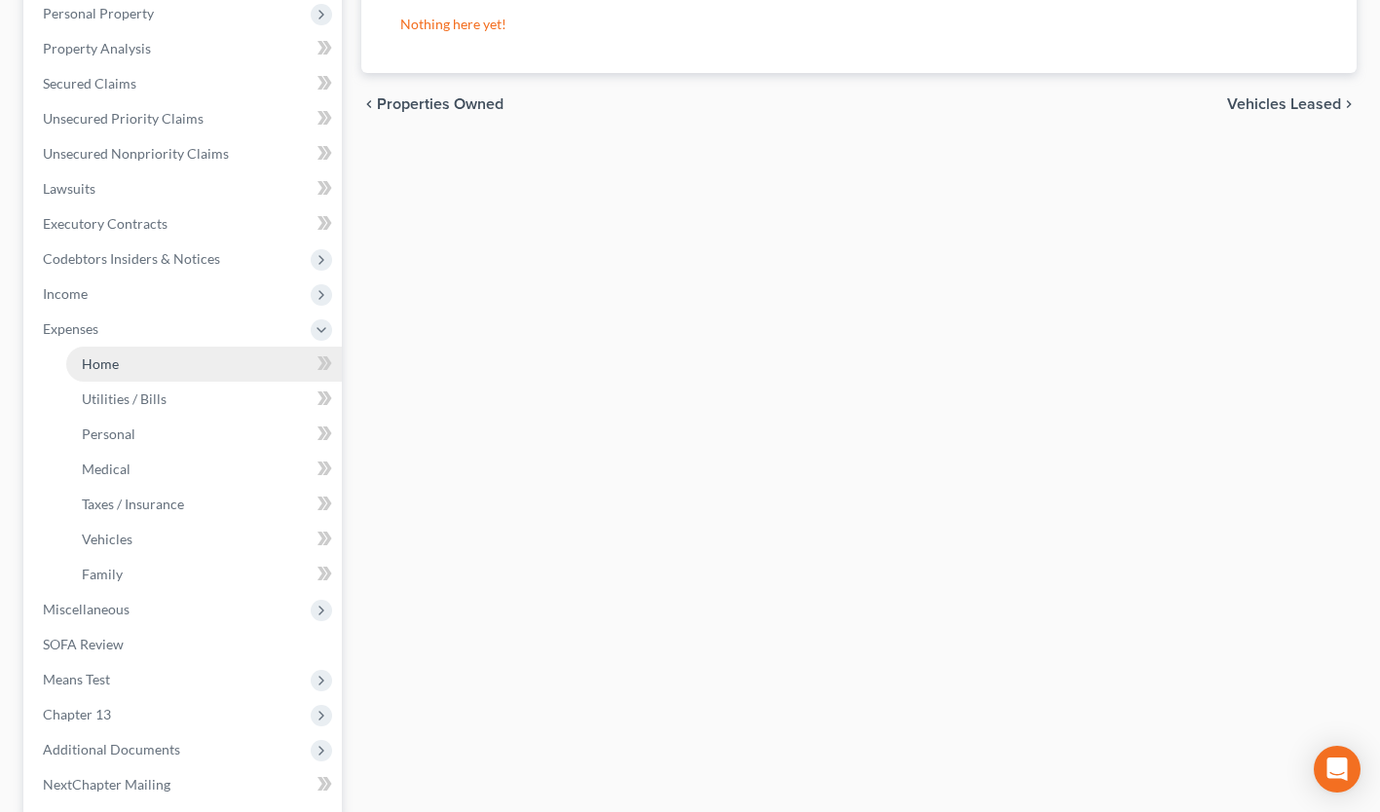
click at [188, 360] on link "Home" at bounding box center [204, 364] width 276 height 35
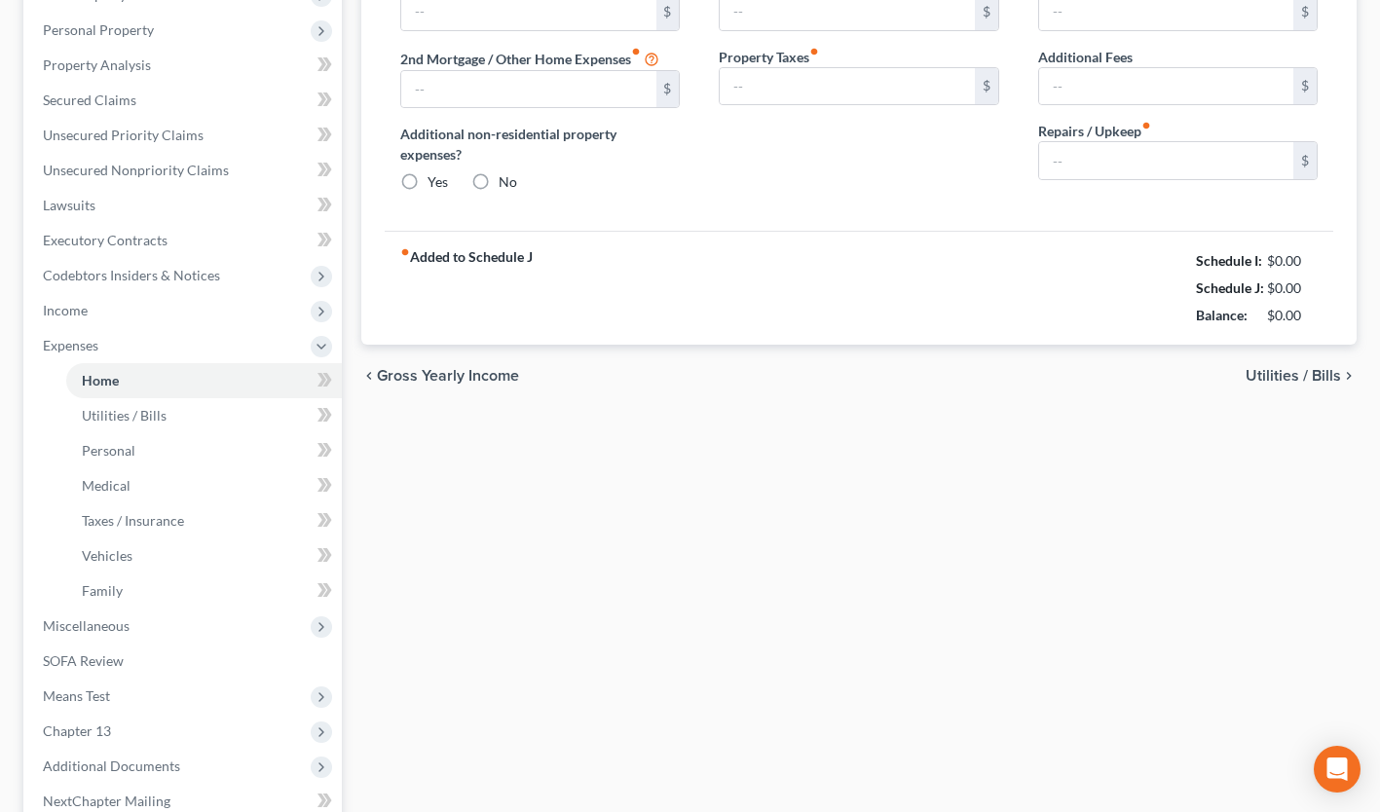
type input "2,100.00"
type input "0.00"
radio input "true"
type input "0.00"
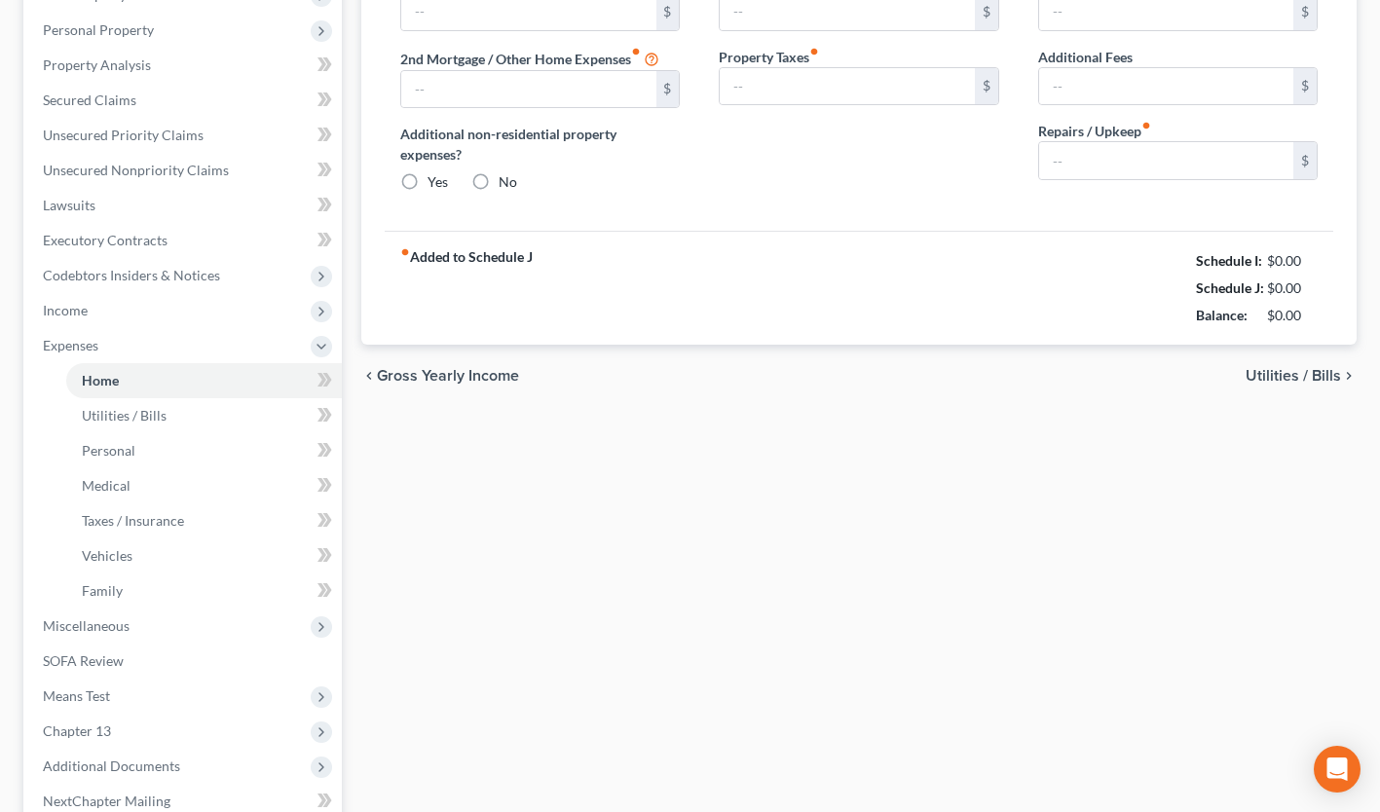
type input "0.00"
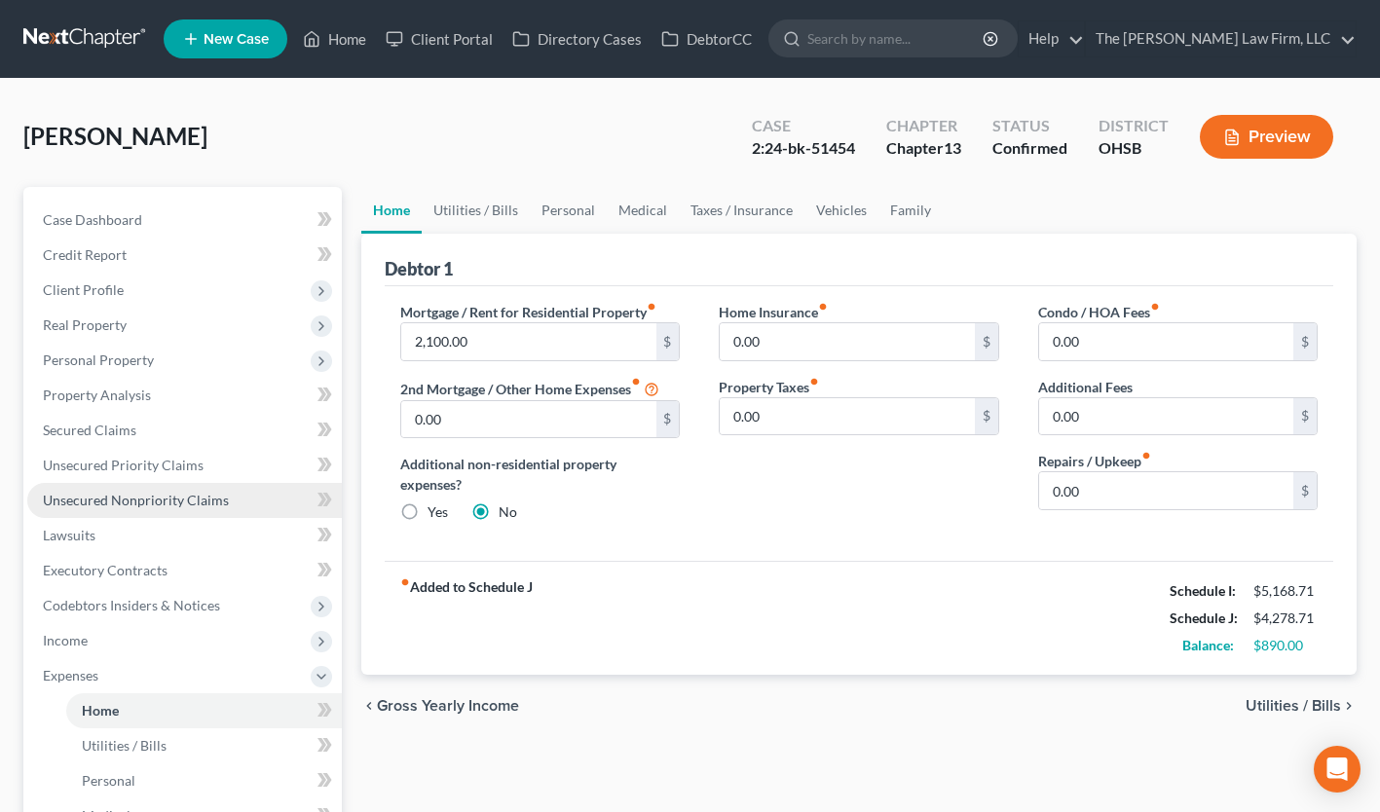
click at [141, 498] on span "Unsecured Nonpriority Claims" at bounding box center [136, 500] width 186 height 17
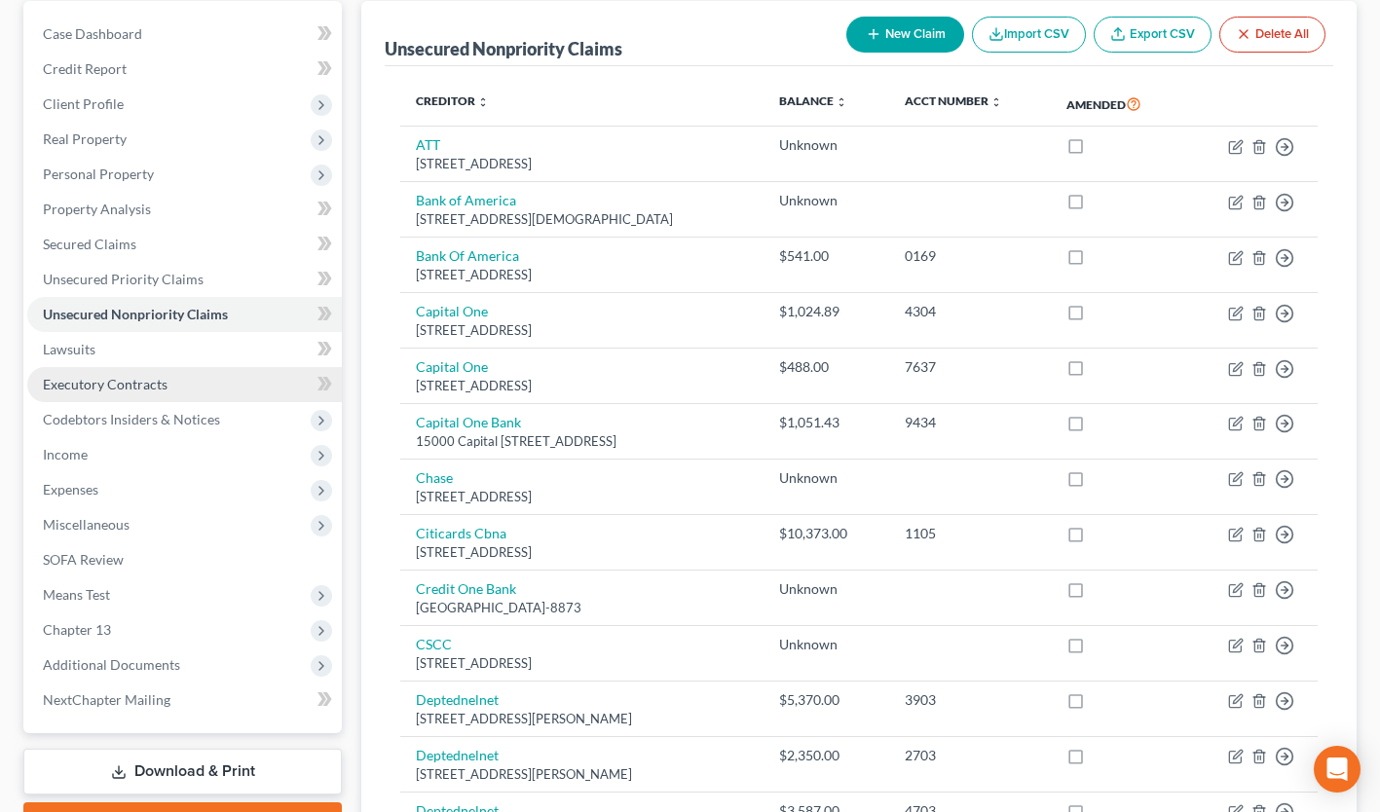
scroll to position [181, 0]
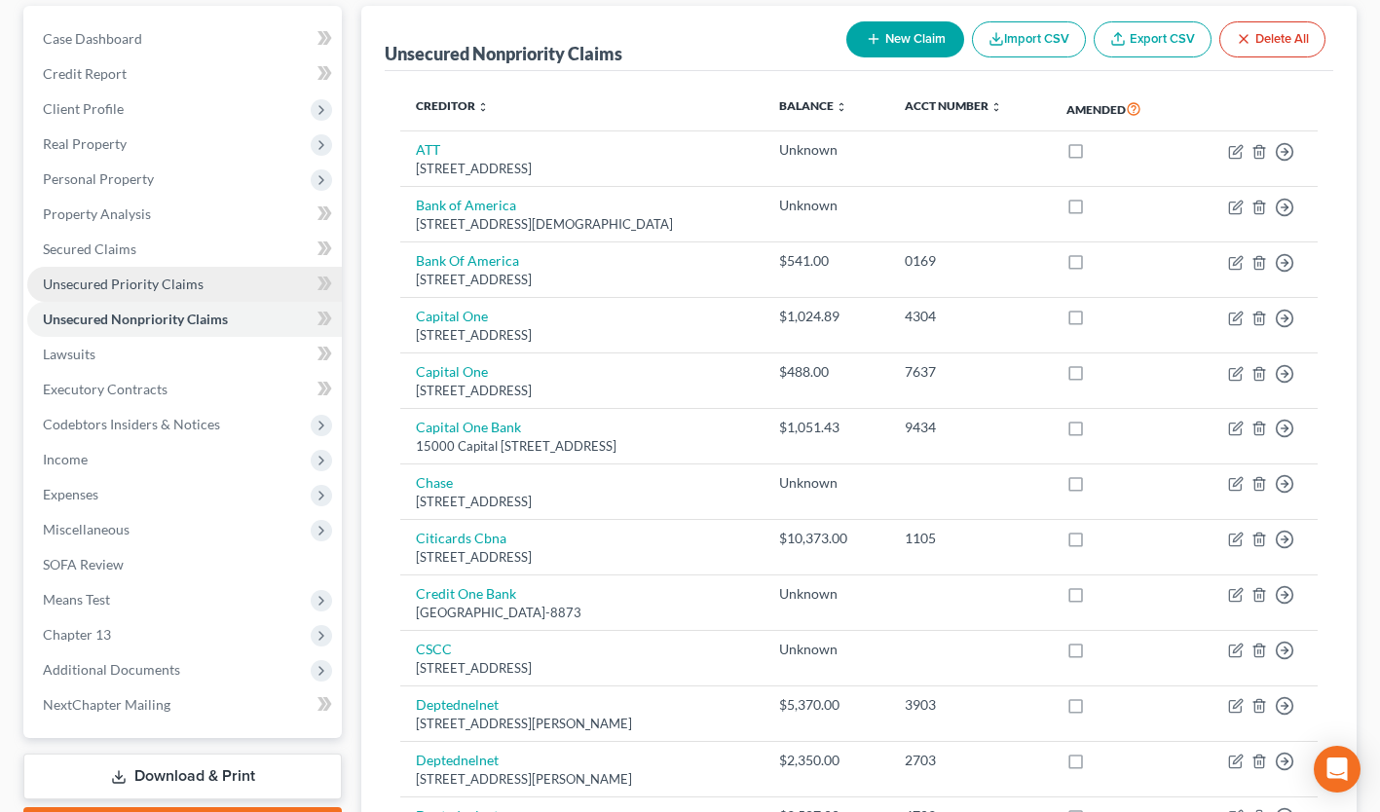
click at [156, 276] on span "Unsecured Priority Claims" at bounding box center [123, 284] width 161 height 17
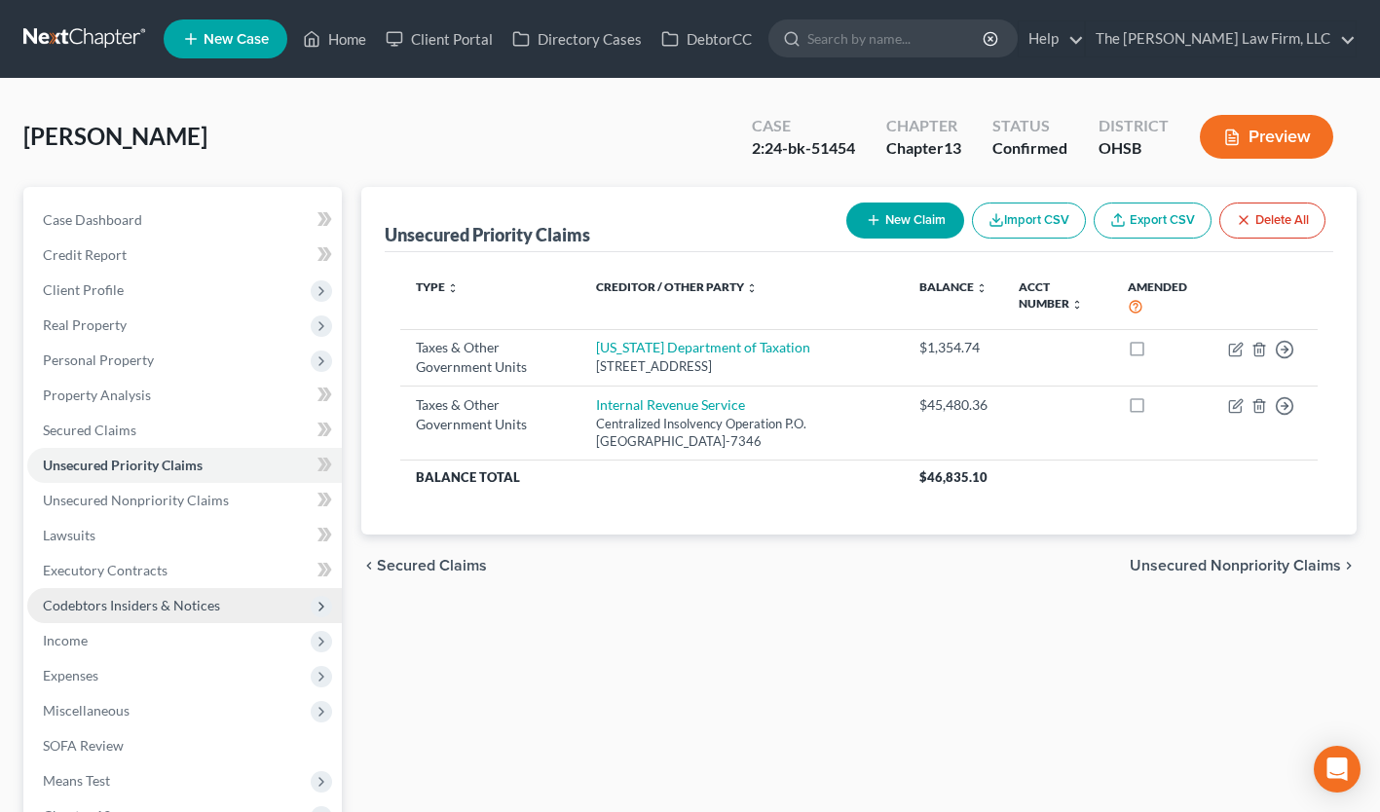
scroll to position [291, 0]
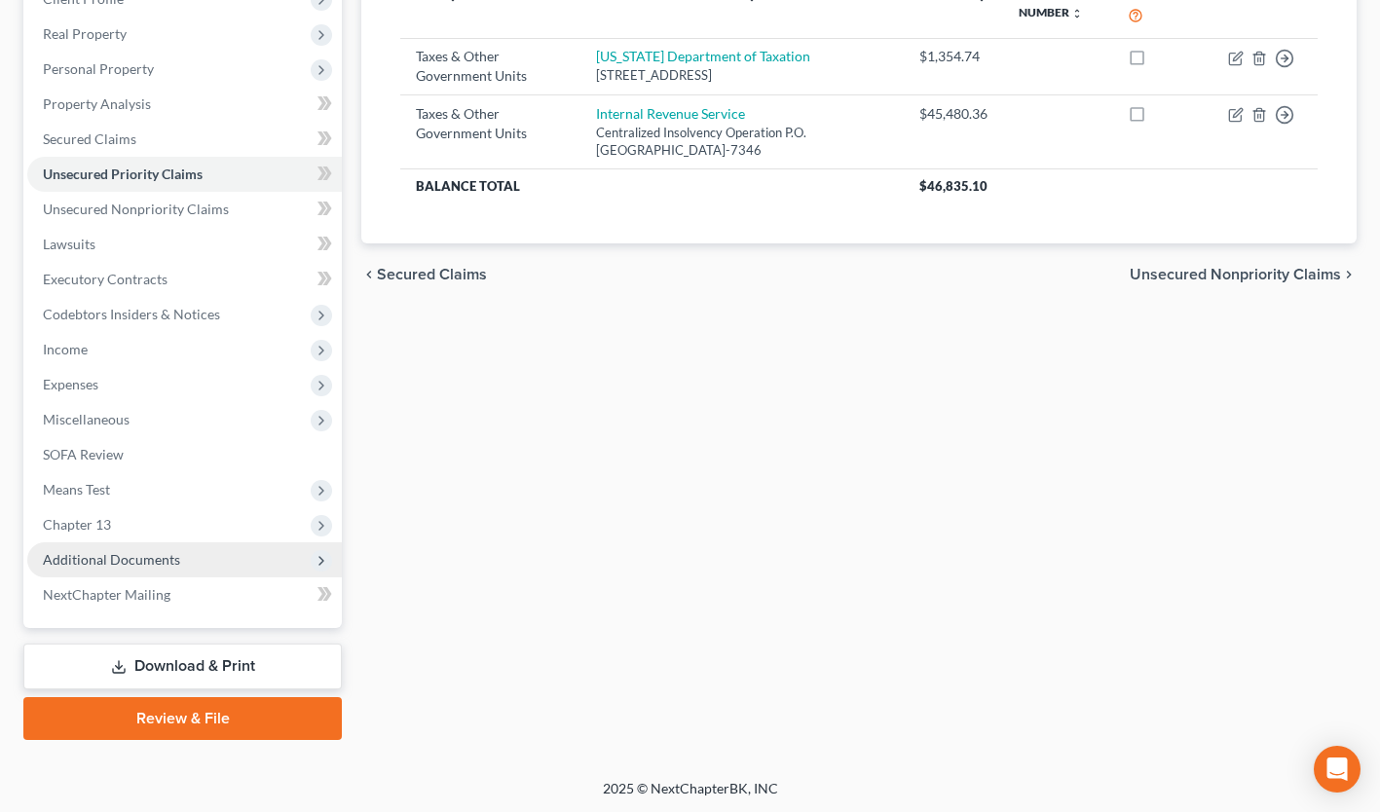
click at [112, 561] on span "Additional Documents" at bounding box center [111, 559] width 137 height 17
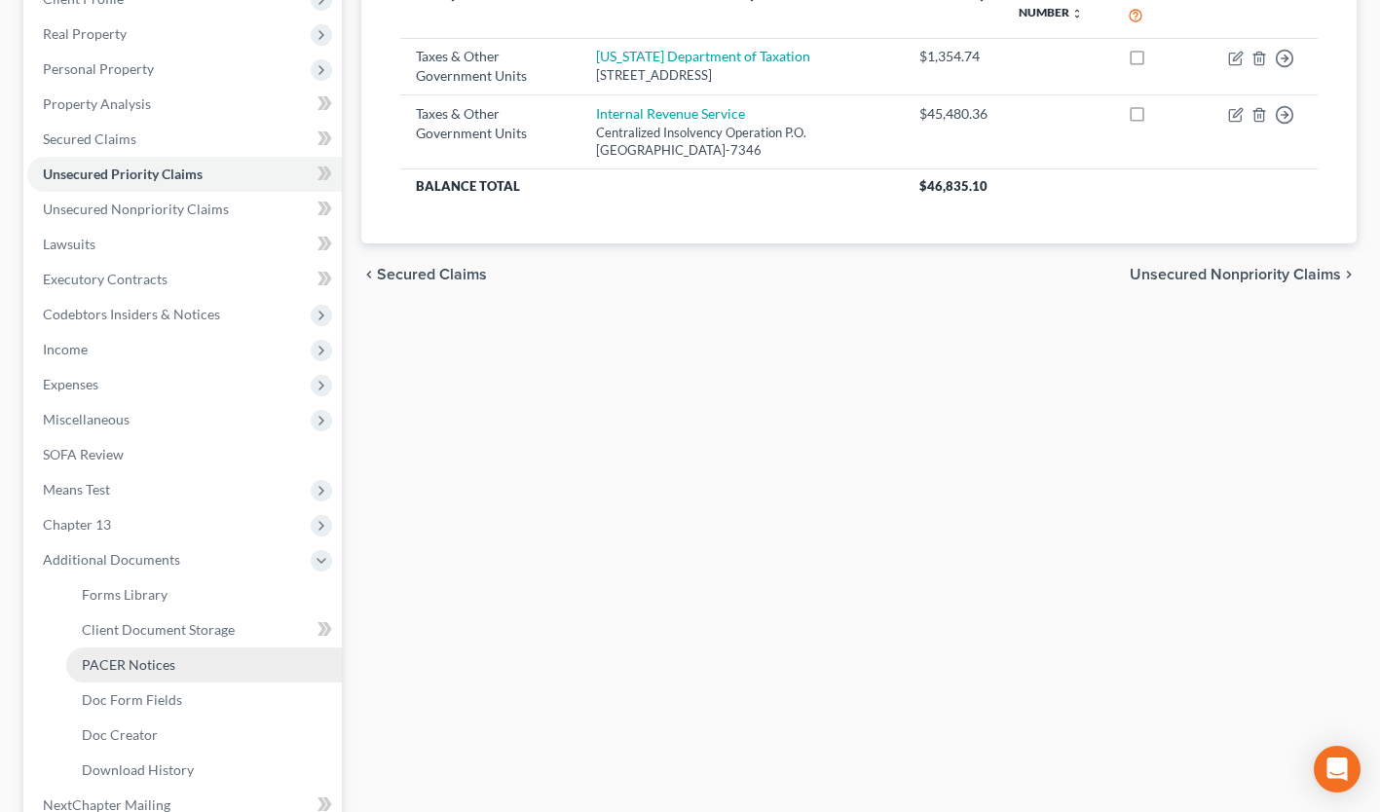
click at [153, 657] on span "PACER Notices" at bounding box center [128, 664] width 93 height 17
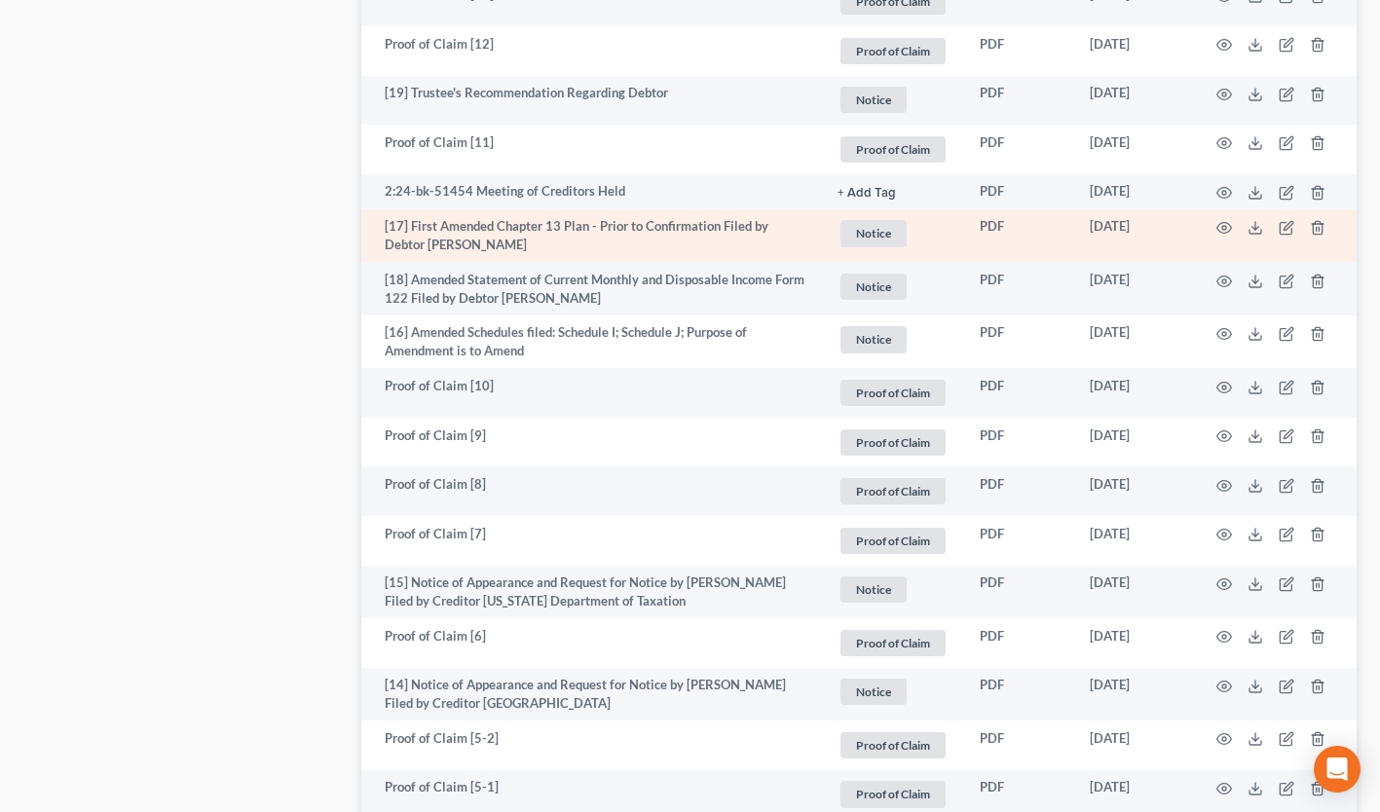
scroll to position [2052, 0]
click at [1222, 230] on icon "button" at bounding box center [1224, 229] width 16 height 16
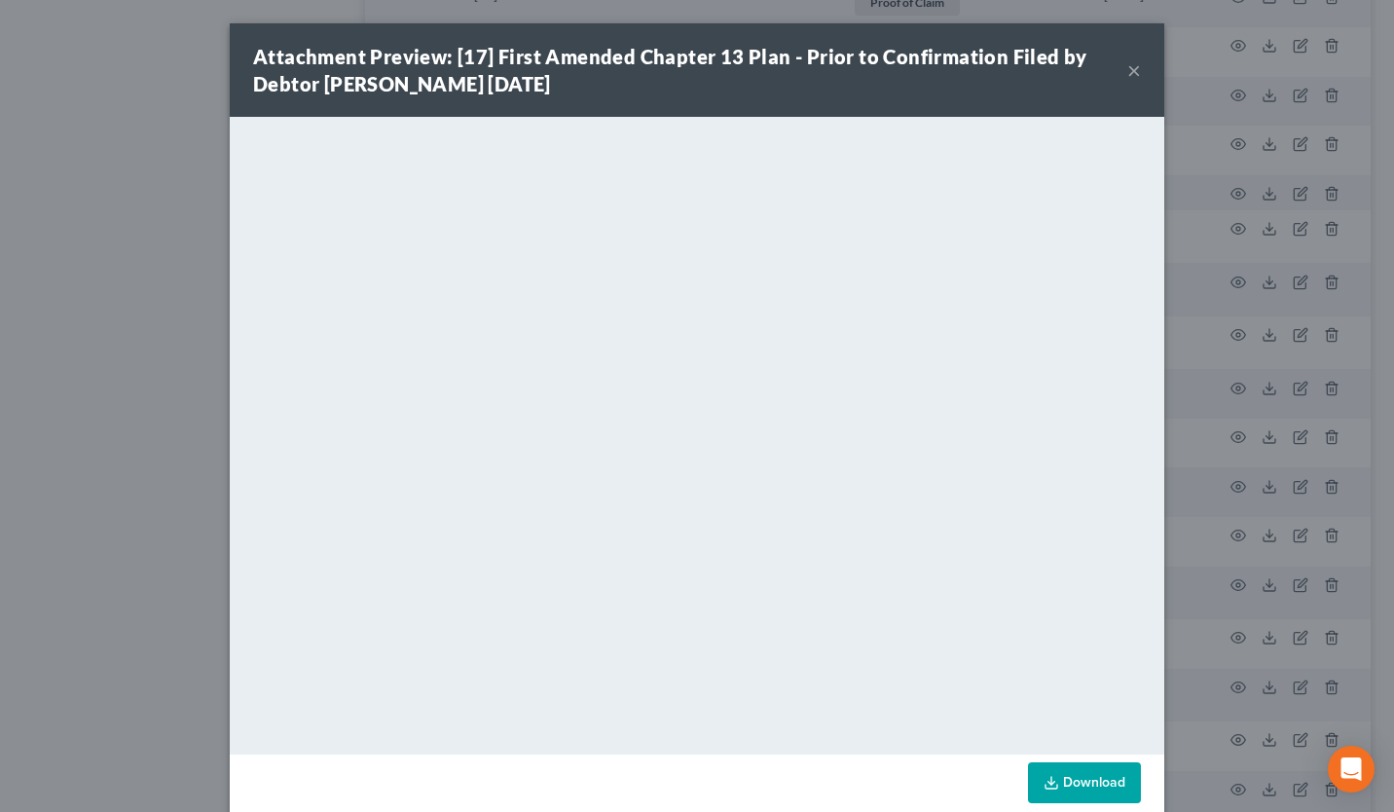
click at [1120, 66] on div "Attachment Preview: [17] First Amended Chapter 13 Plan - Prior to Confirmation …" at bounding box center [690, 70] width 874 height 55
click at [1127, 72] on button "×" at bounding box center [1134, 69] width 14 height 23
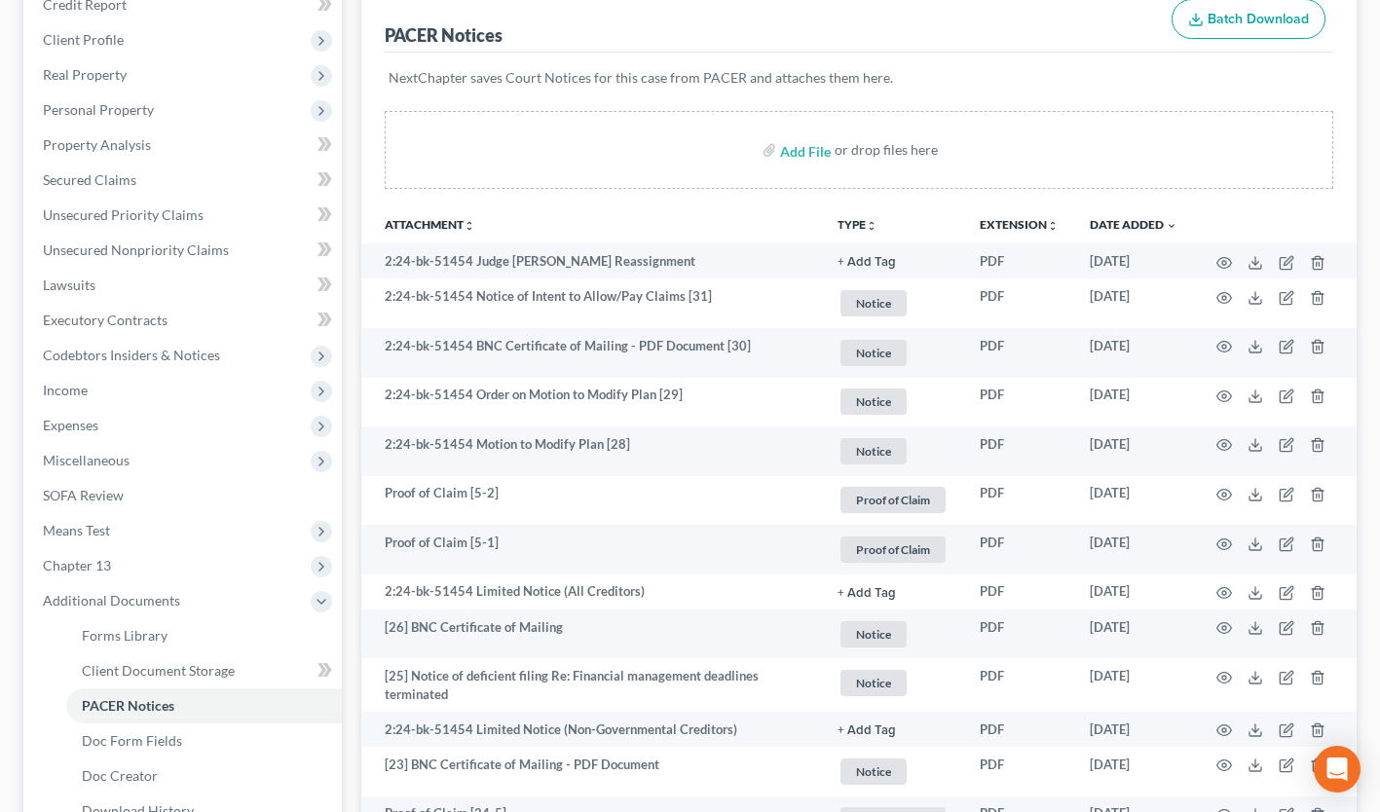
scroll to position [0, 0]
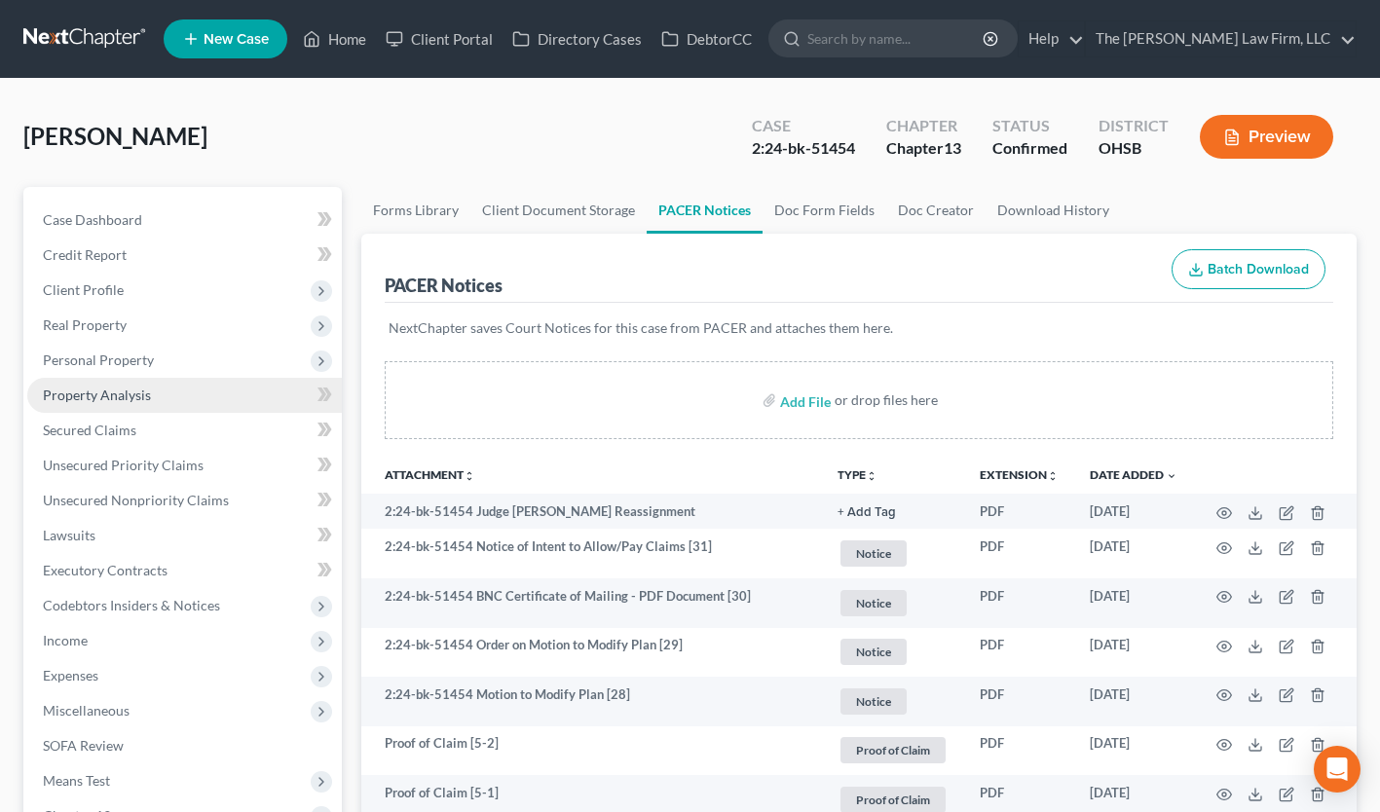
click at [99, 390] on span "Property Analysis" at bounding box center [97, 395] width 108 height 17
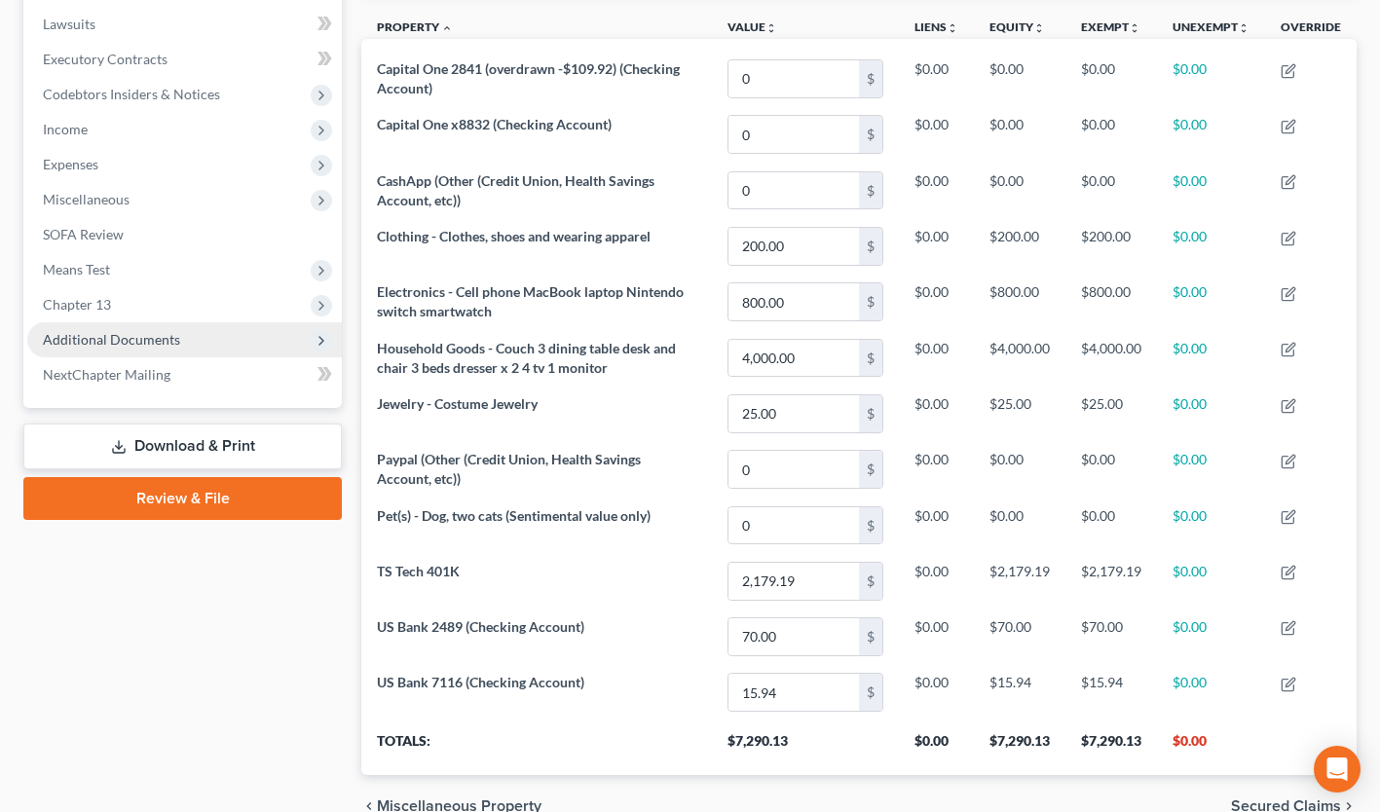
scroll to position [510, 0]
click at [198, 339] on span "Additional Documents" at bounding box center [184, 340] width 314 height 35
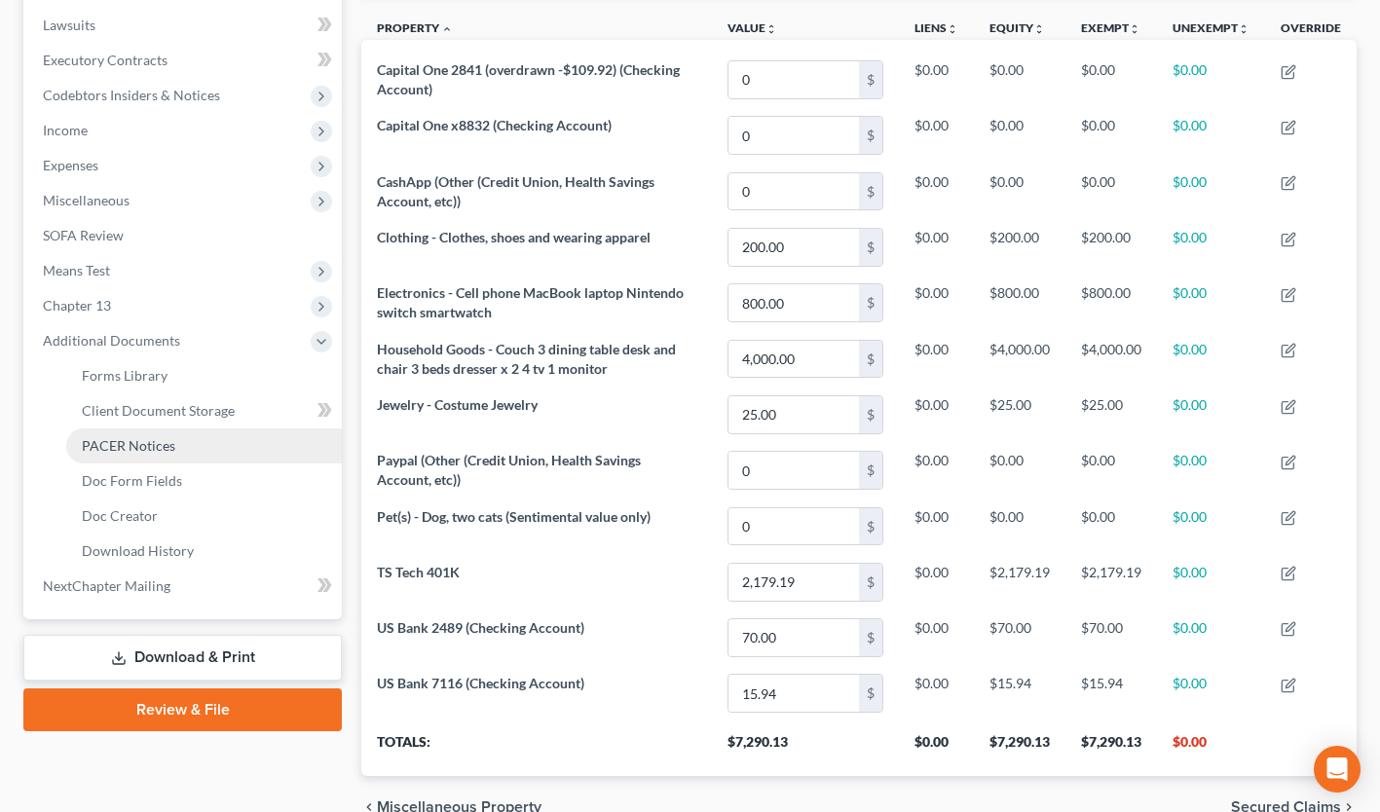
click at [166, 459] on link "PACER Notices" at bounding box center [204, 445] width 276 height 35
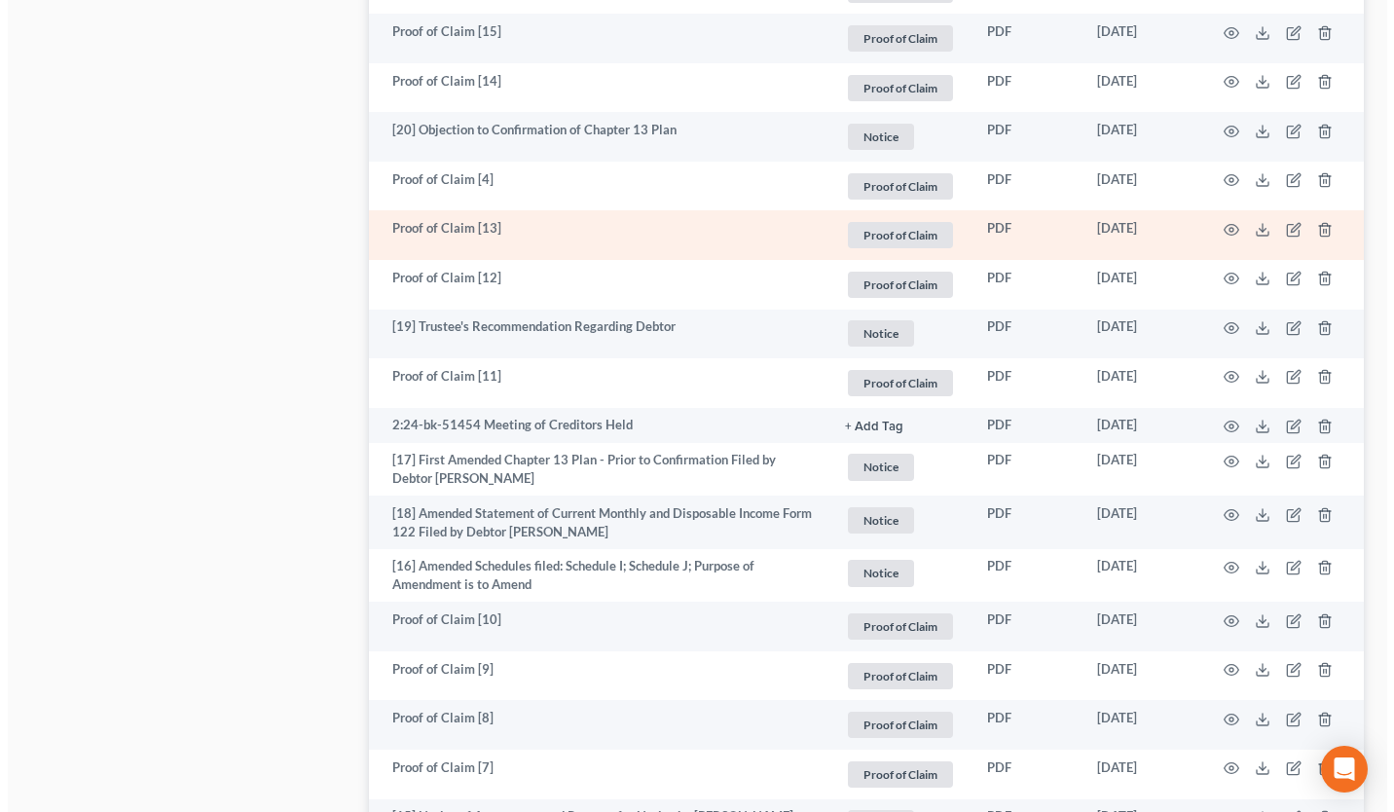
scroll to position [1821, 0]
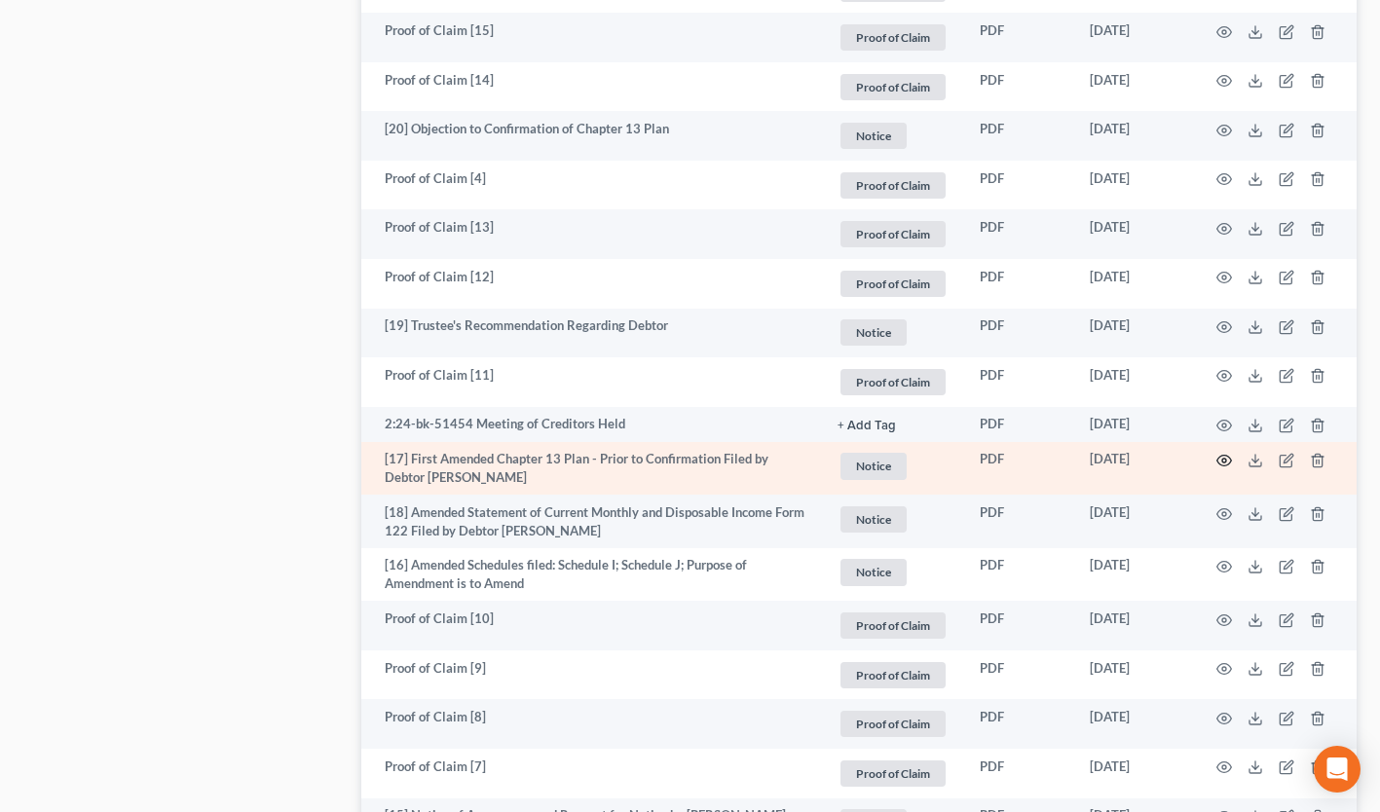
click at [1223, 461] on circle "button" at bounding box center [1224, 461] width 4 height 4
